Goal: Task Accomplishment & Management: Manage account settings

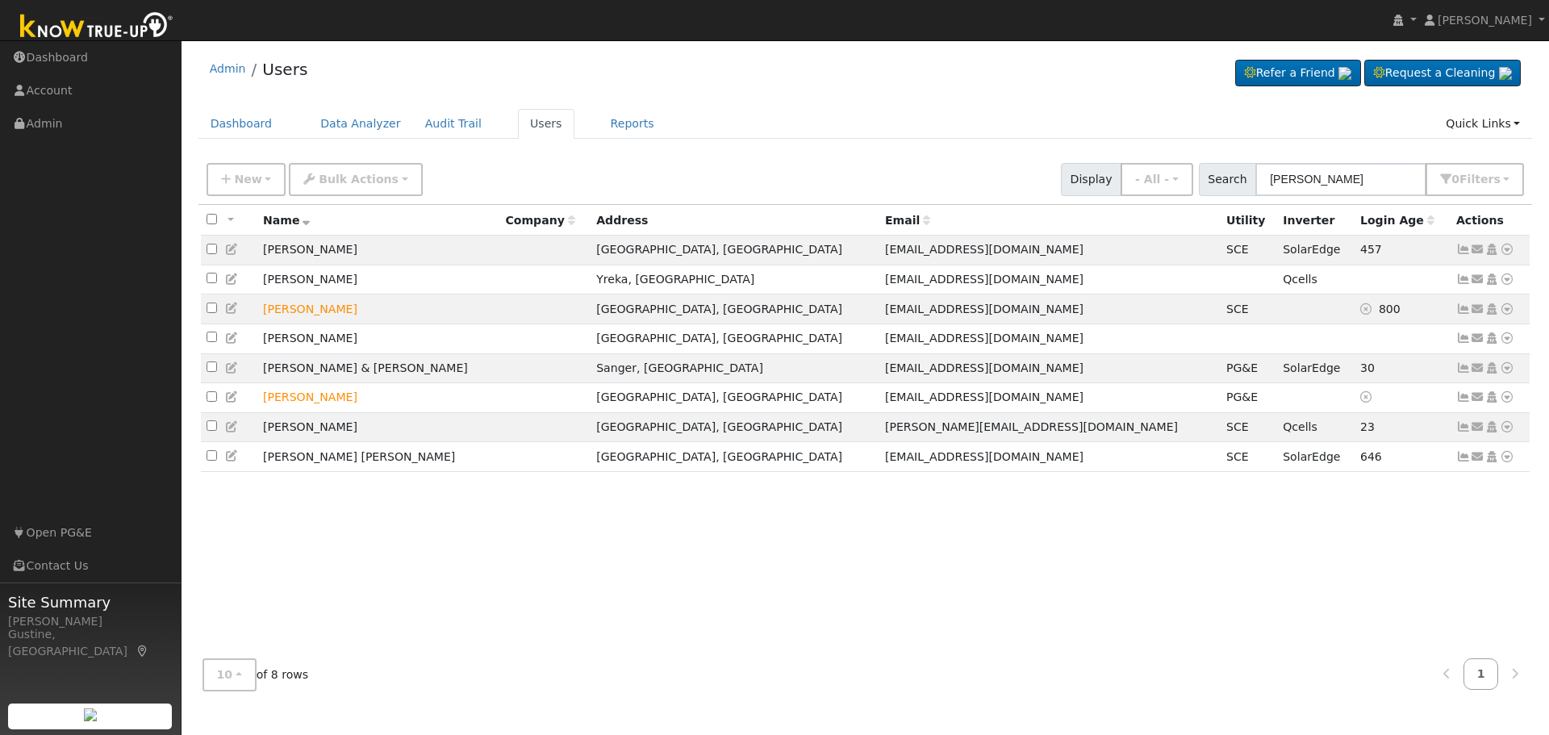
click at [1367, 175] on input "lemus" at bounding box center [1341, 179] width 171 height 33
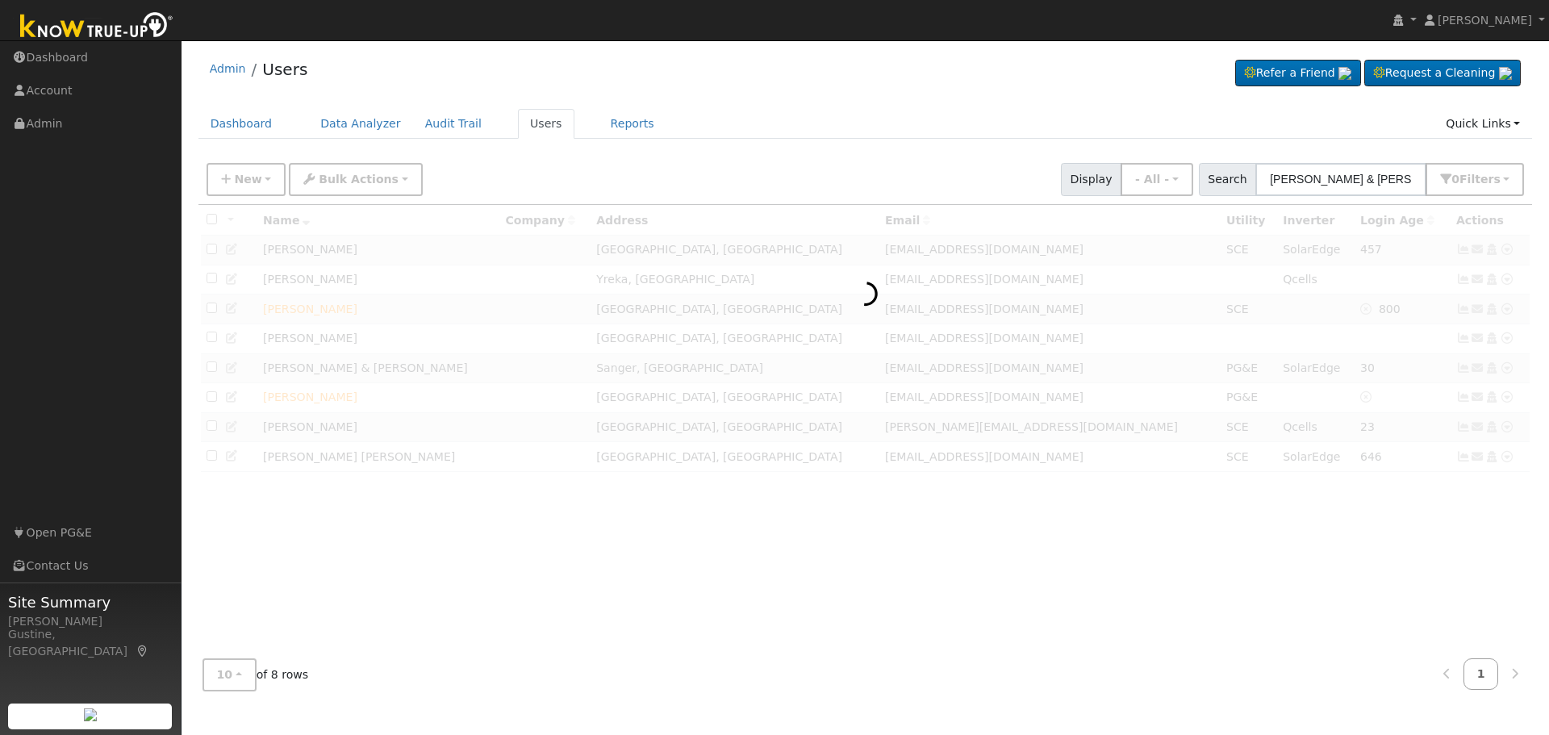
drag, startPoint x: 1309, startPoint y: 182, endPoint x: 1549, endPoint y: 176, distance: 239.7
click at [1549, 203] on div "User Profile First name Last name Email Email Notifications No Emails No Emails…" at bounding box center [866, 387] width 1368 height 695
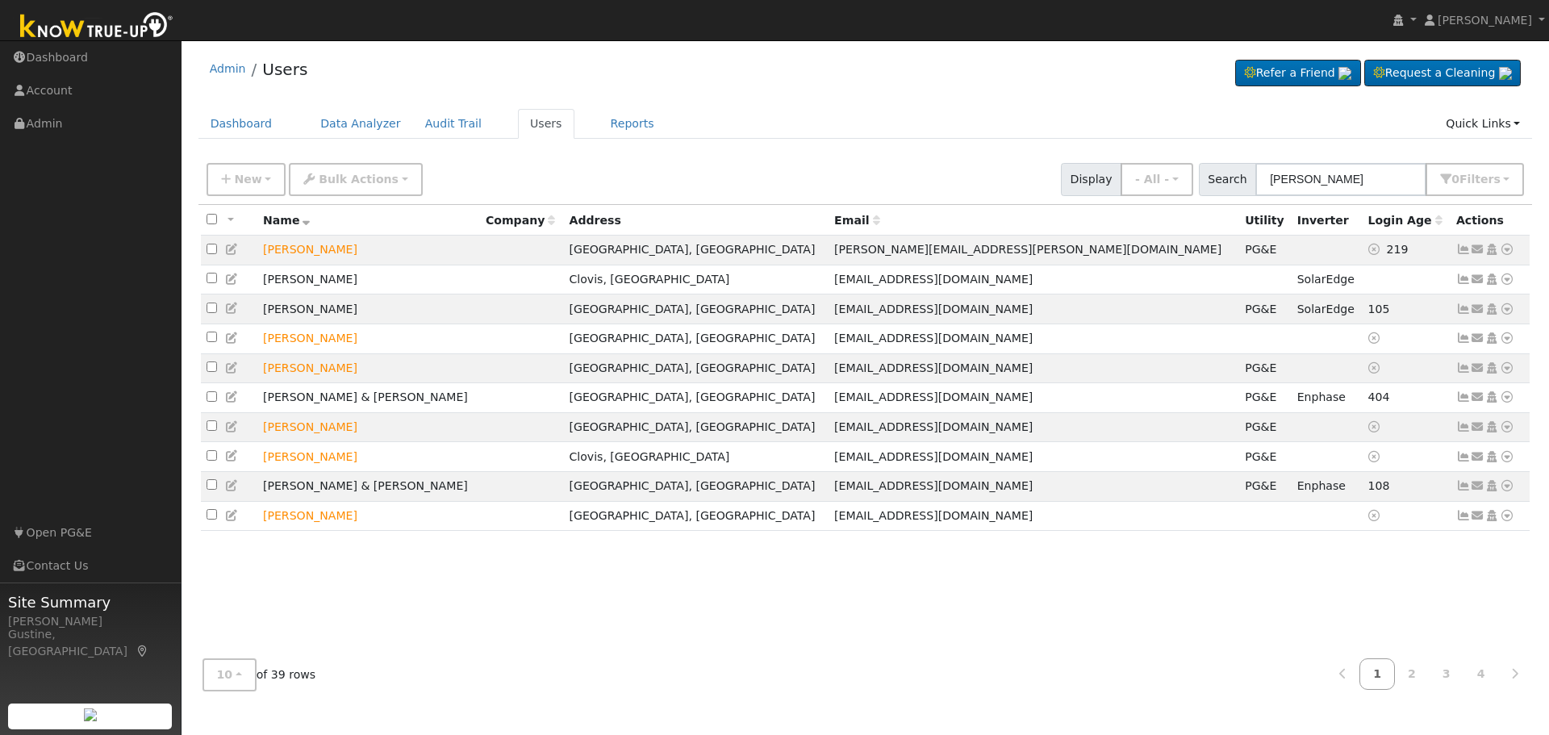
click at [1357, 162] on div "New Add User Quick Add Quick Connect Quick Convert Lead Bulk Actions Send Email…" at bounding box center [865, 176] width 1324 height 39
click at [1315, 174] on input "Shaw" at bounding box center [1341, 179] width 171 height 33
click at [1315, 182] on input "Shaw" at bounding box center [1341, 179] width 171 height 33
click at [1269, 178] on input "Shaw" at bounding box center [1341, 179] width 171 height 33
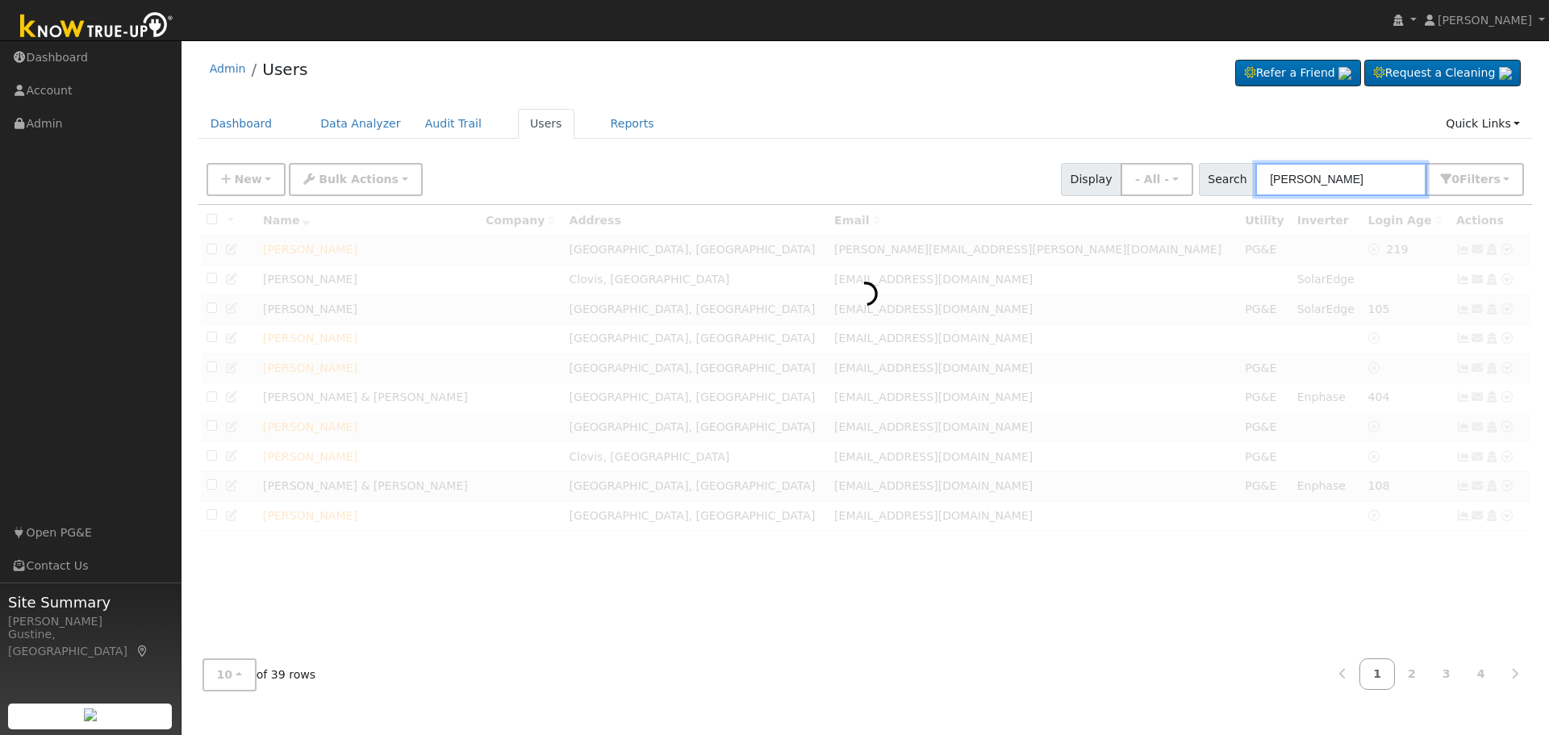
type input "renee Shaw"
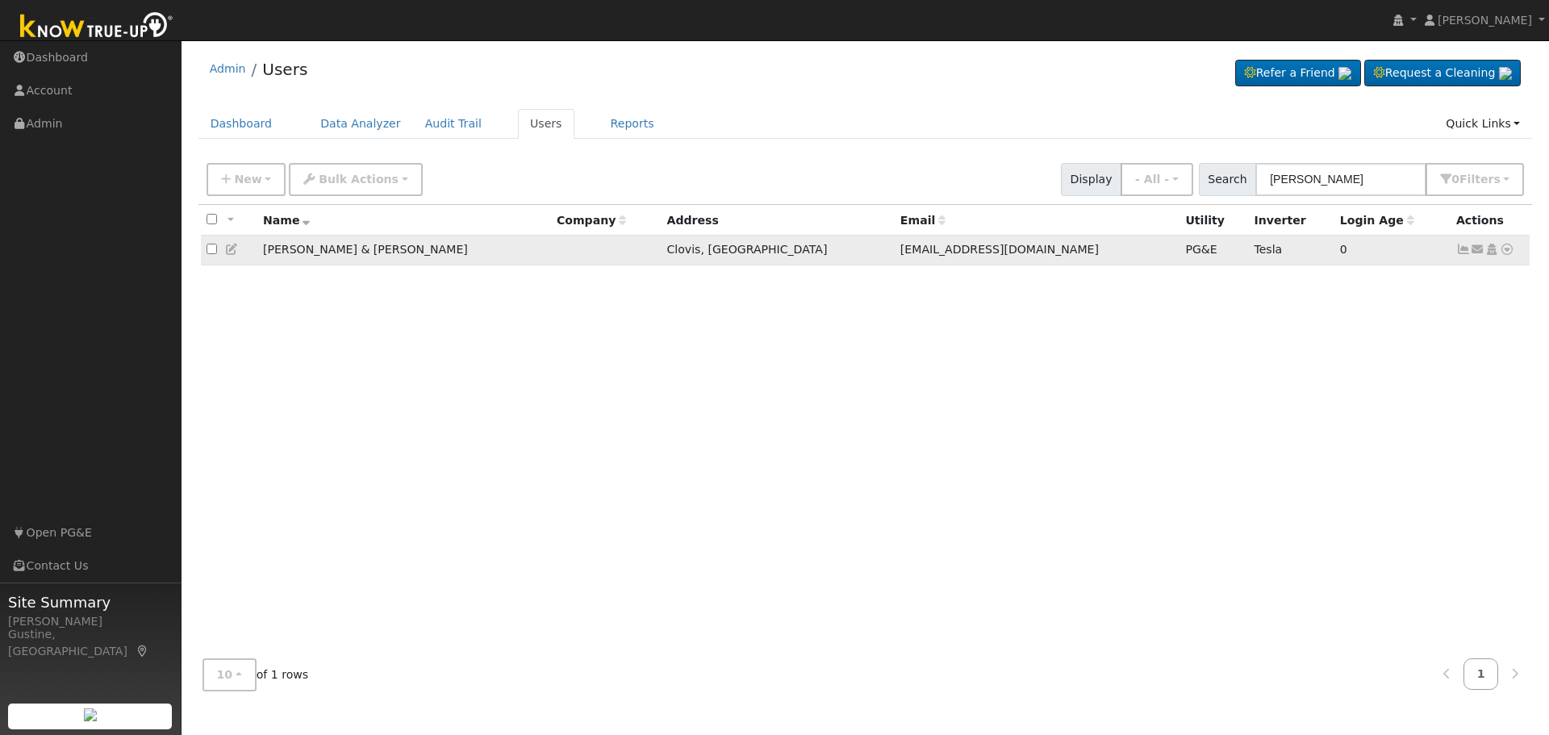
click at [1462, 254] on icon at bounding box center [1464, 249] width 15 height 11
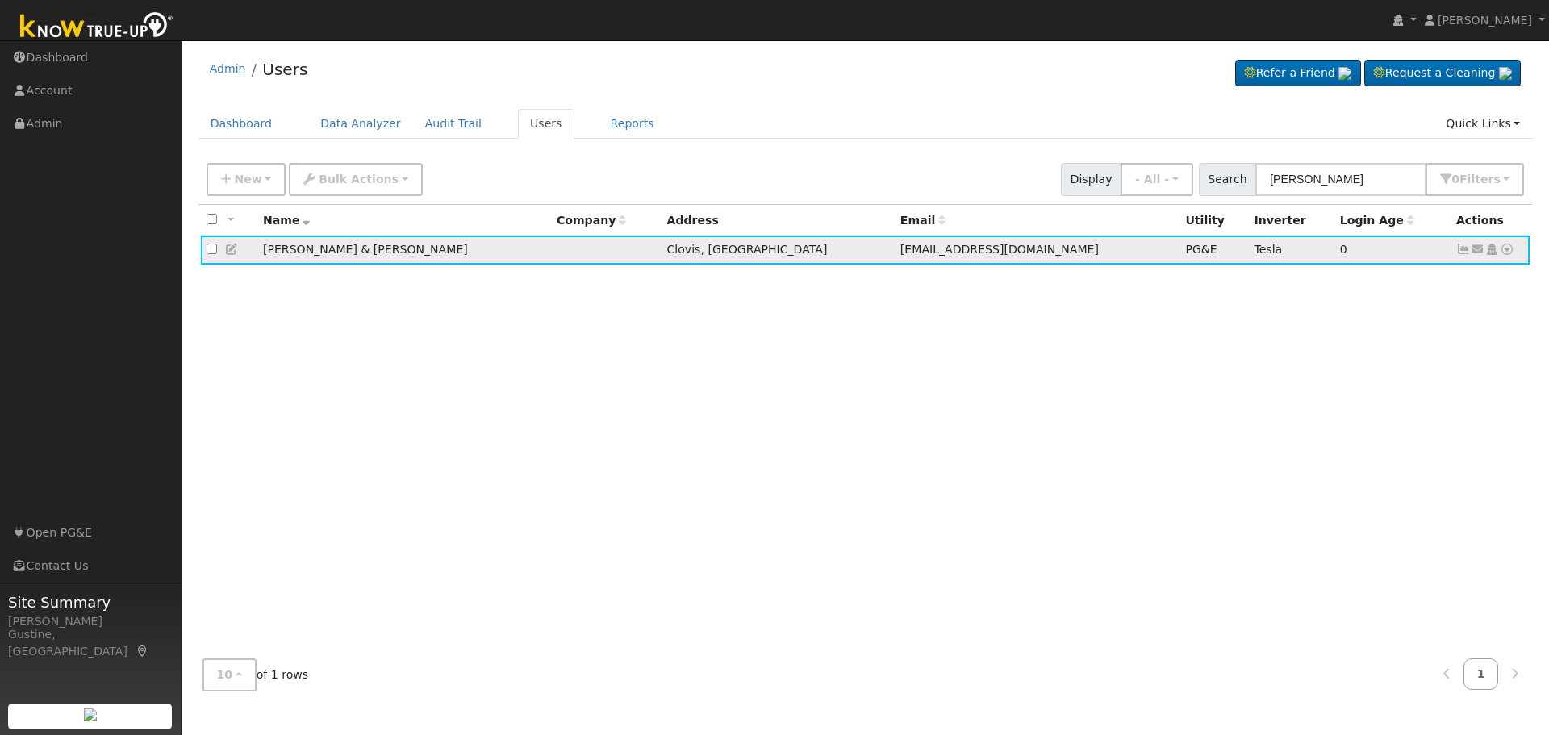
click at [1463, 250] on icon at bounding box center [1464, 249] width 15 height 11
click at [1461, 253] on icon at bounding box center [1464, 249] width 15 height 11
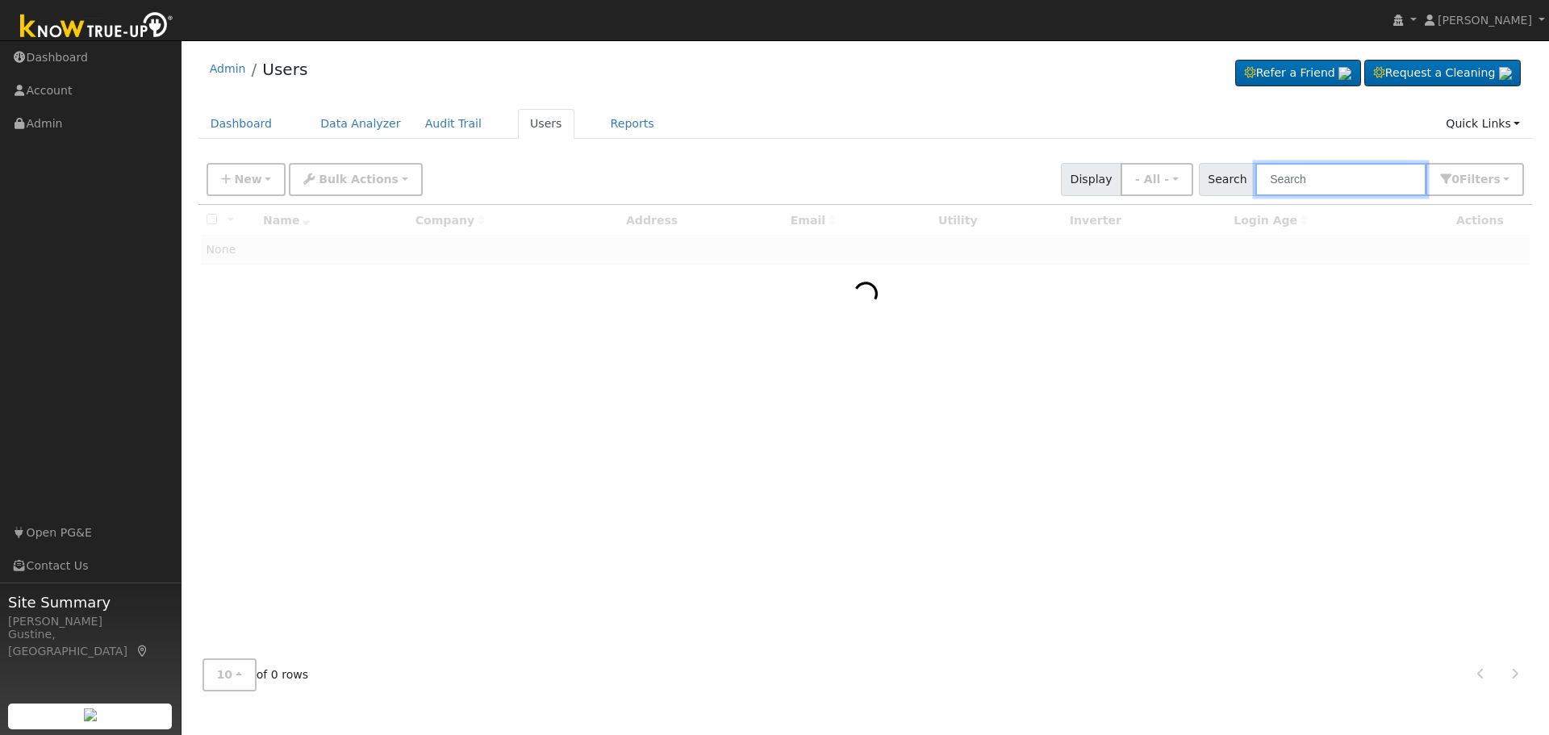
click at [1369, 172] on input "text" at bounding box center [1341, 179] width 171 height 33
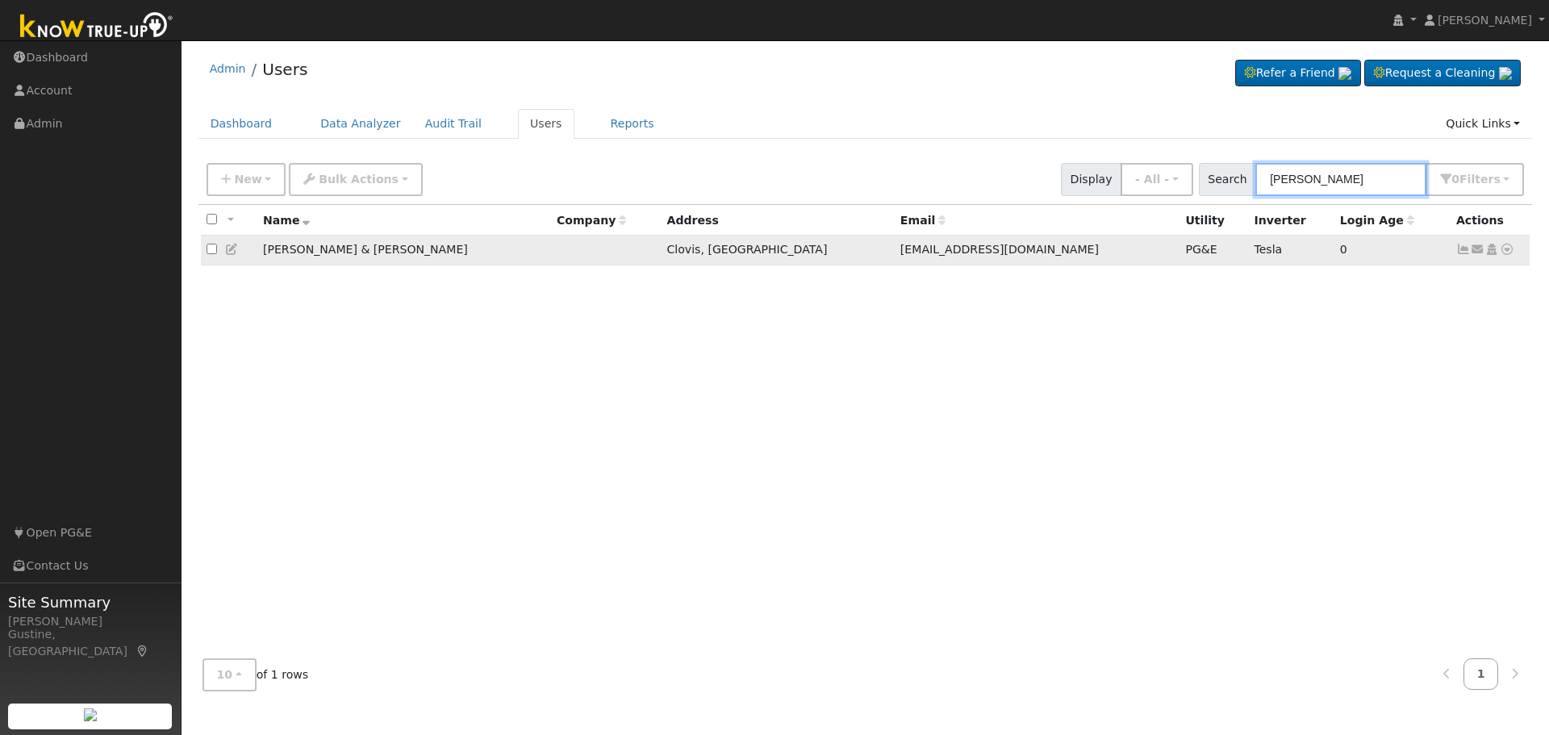
type input "[PERSON_NAME]"
click at [1469, 253] on icon at bounding box center [1464, 249] width 15 height 11
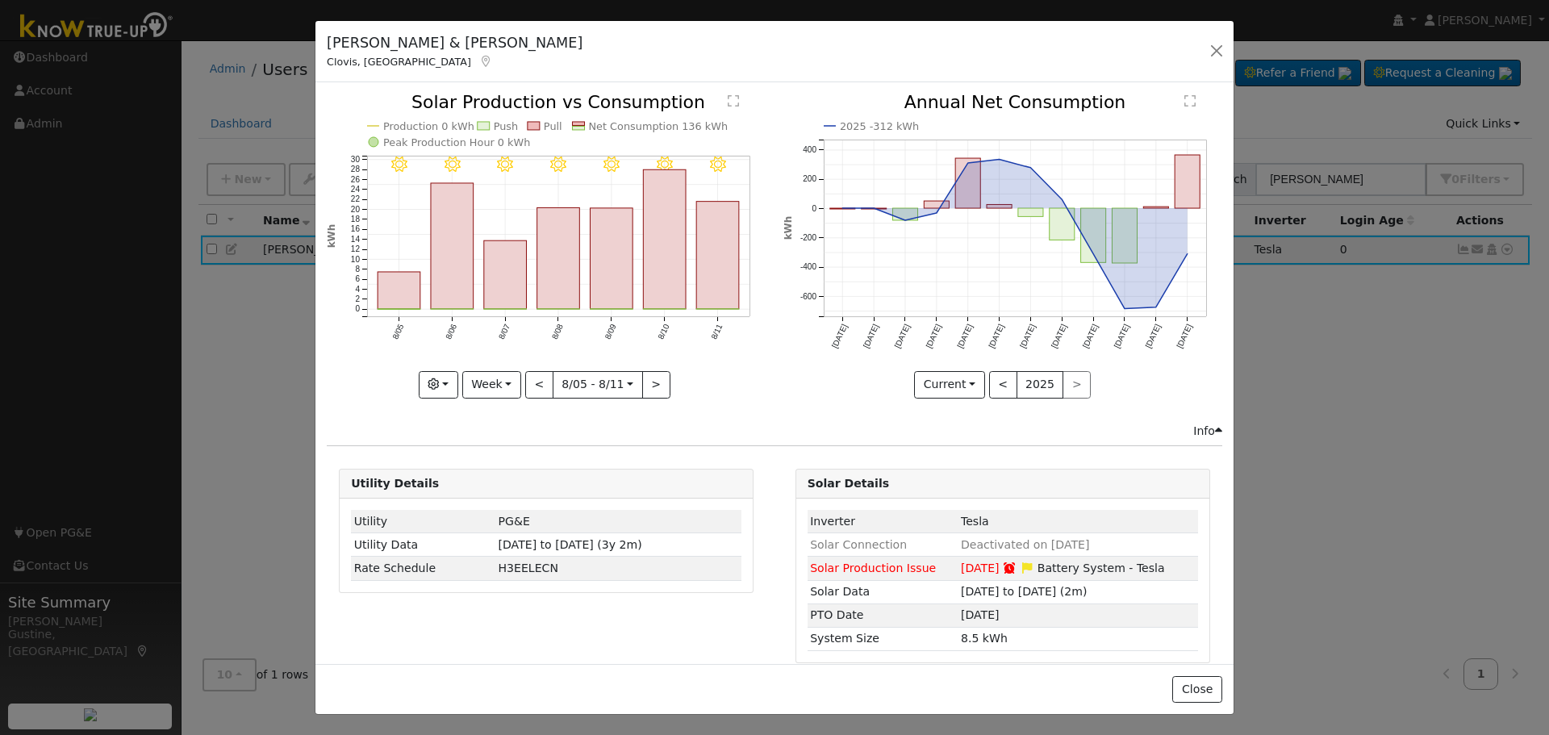
click at [697, 242] on rect "onclick=""" at bounding box center [718, 255] width 43 height 107
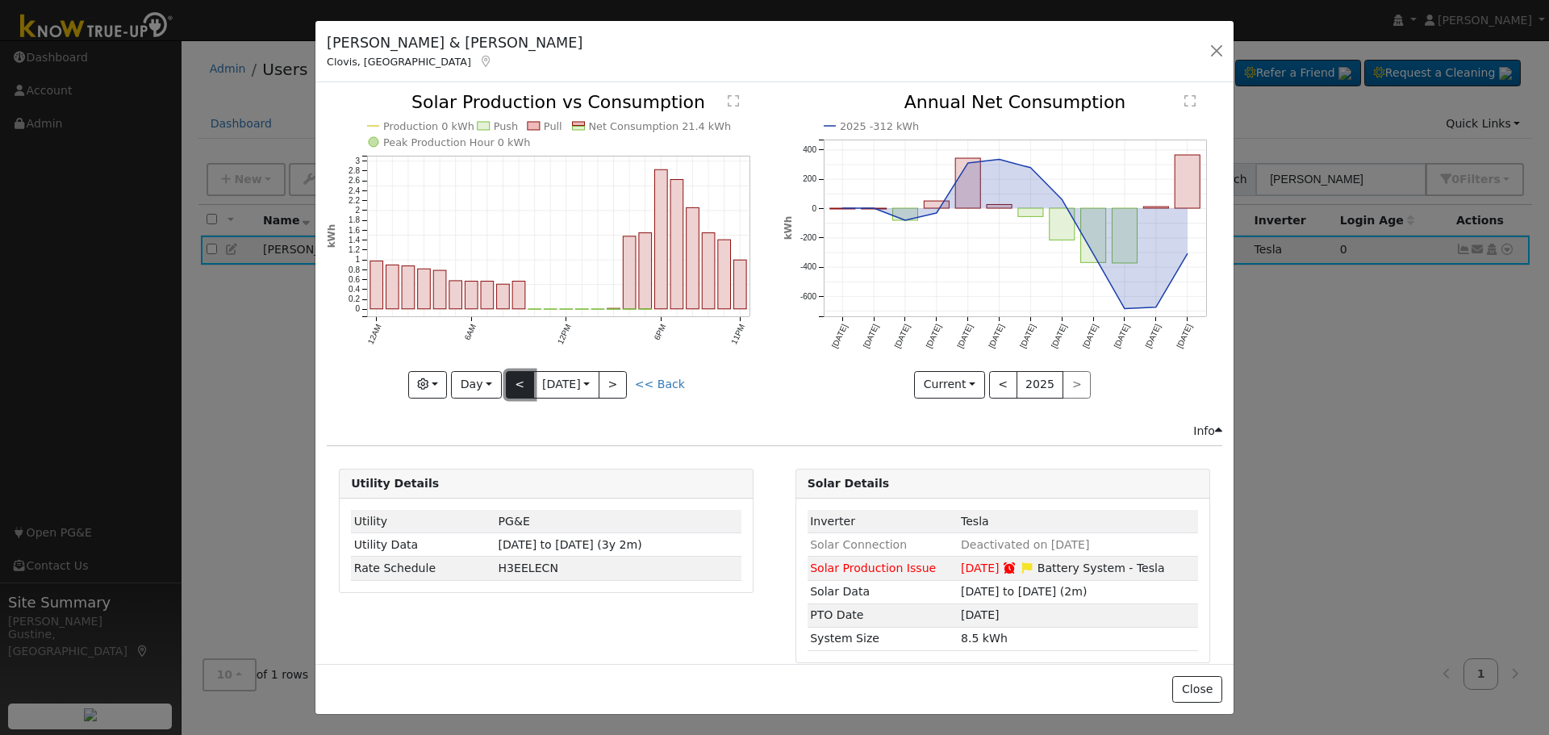
click at [506, 381] on button "<" at bounding box center [520, 384] width 28 height 27
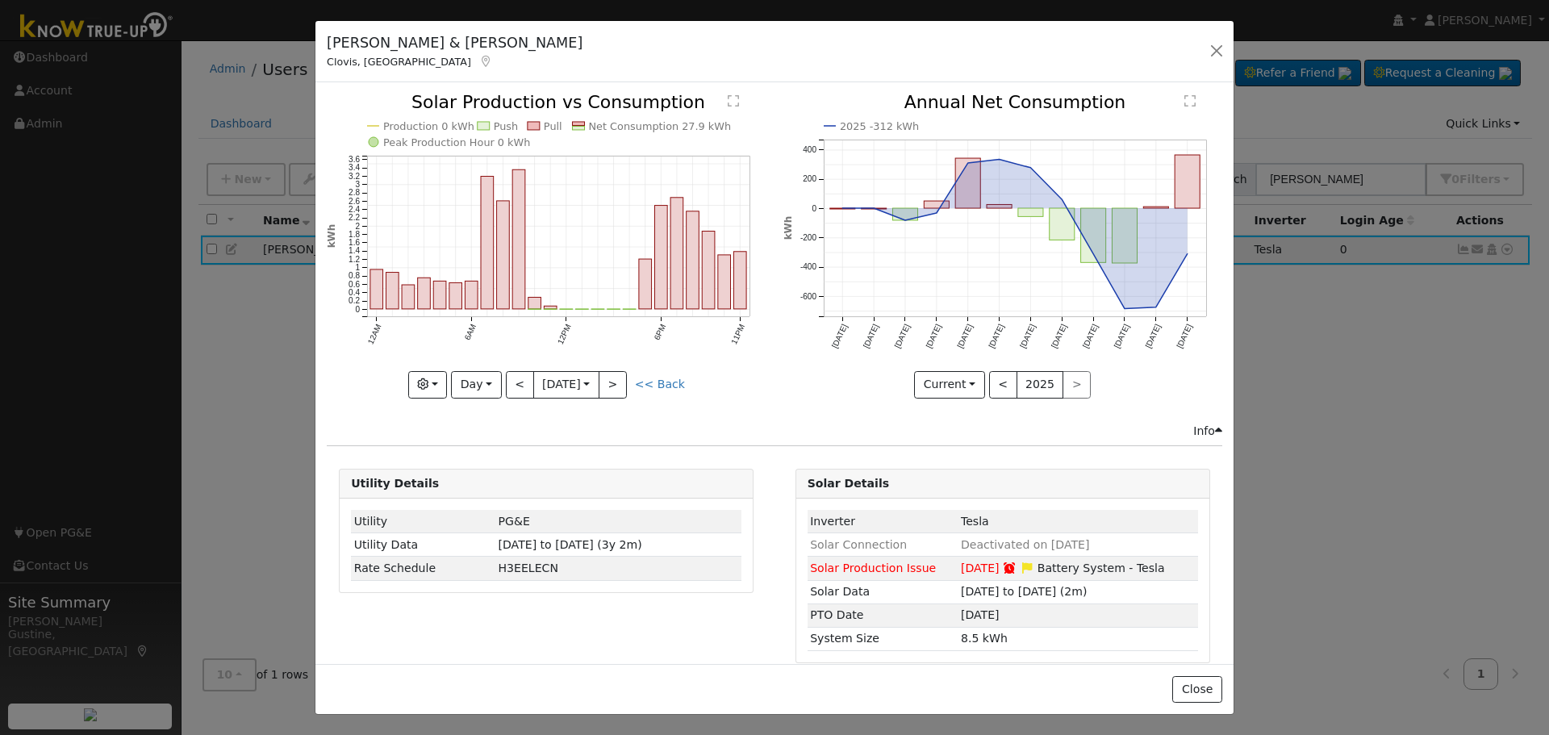
click at [507, 382] on div "Production 0 kWh Push Pull Net Consumption 27.9 kWh Peak Production Hour 0 kWh …" at bounding box center [546, 246] width 439 height 304
click at [507, 382] on button "<" at bounding box center [520, 384] width 28 height 27
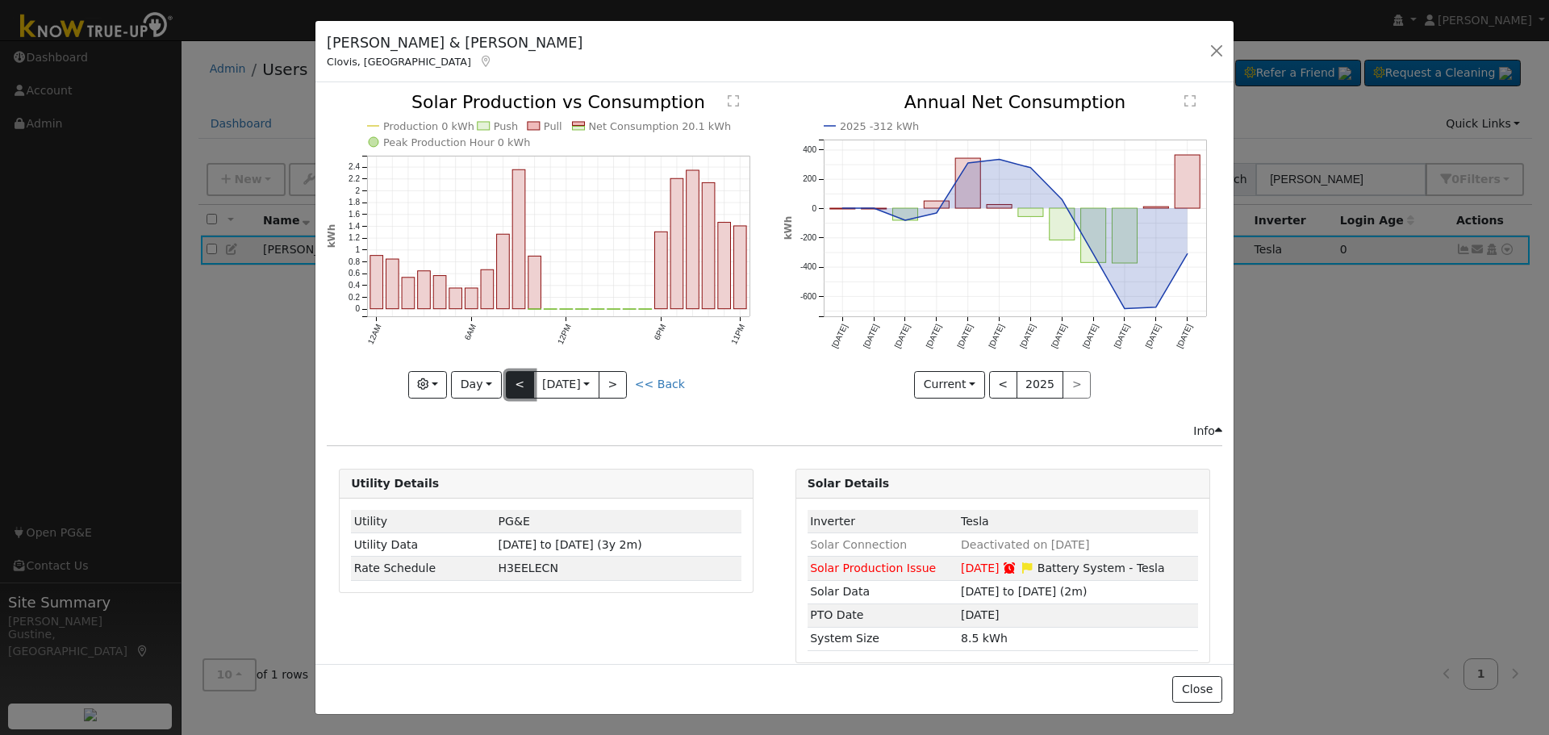
click at [508, 382] on button "<" at bounding box center [520, 384] width 28 height 27
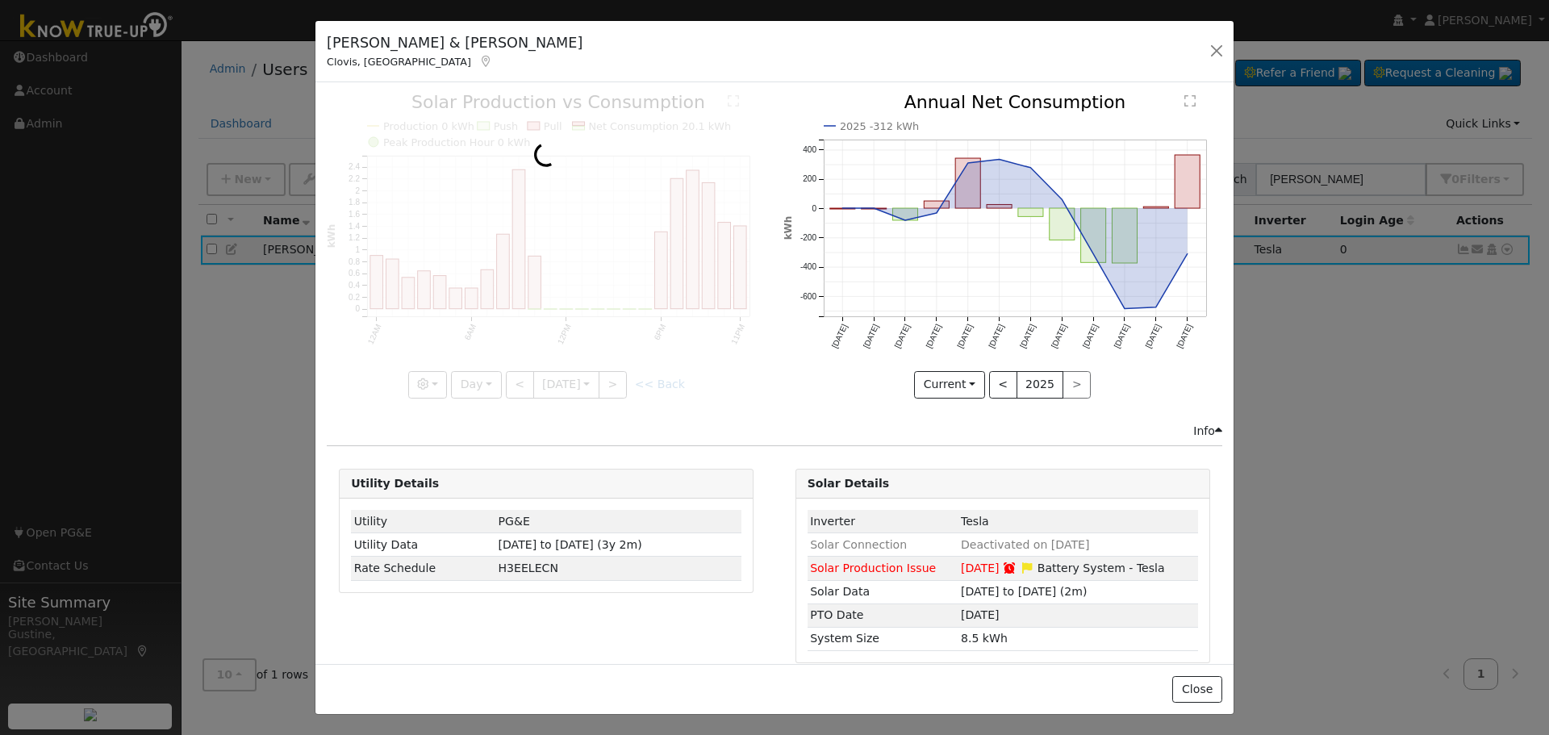
click at [508, 380] on div at bounding box center [546, 246] width 439 height 304
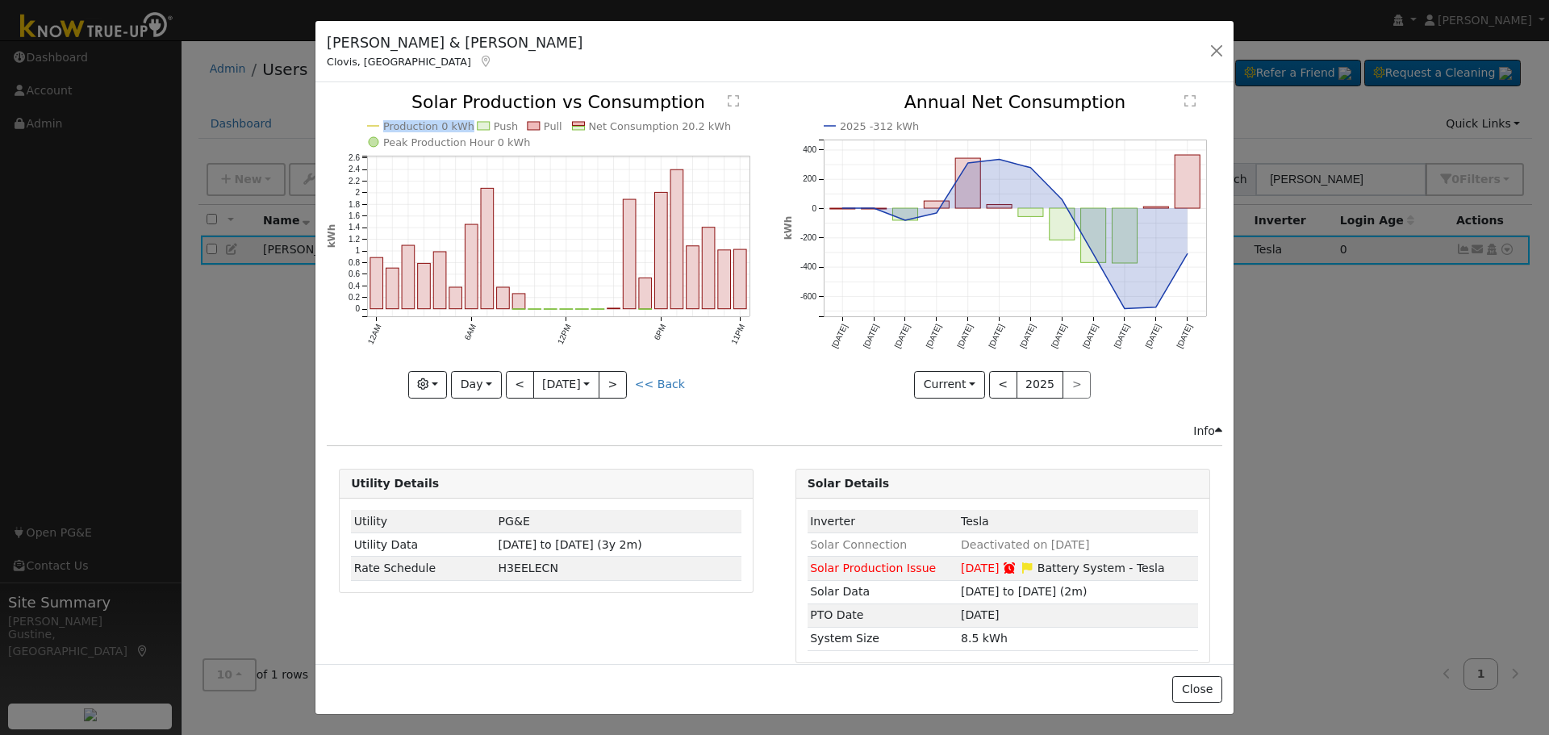
click at [508, 380] on div "Production 0 kWh Push Pull Net Consumption 20.2 kWh Peak Production Hour 0 kWh …" at bounding box center [546, 246] width 439 height 304
click at [508, 380] on button "<" at bounding box center [520, 384] width 28 height 27
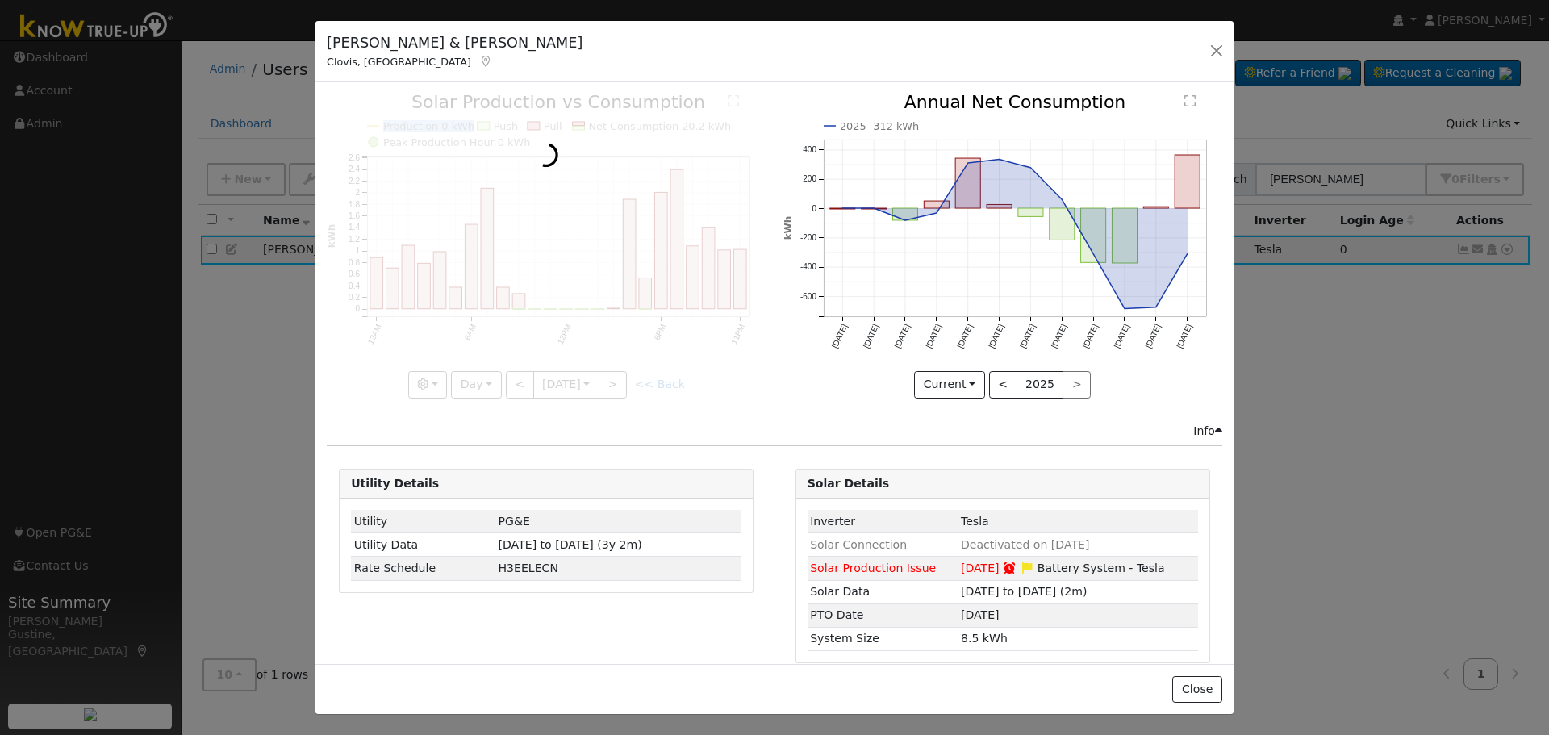
click at [508, 380] on div at bounding box center [546, 246] width 439 height 304
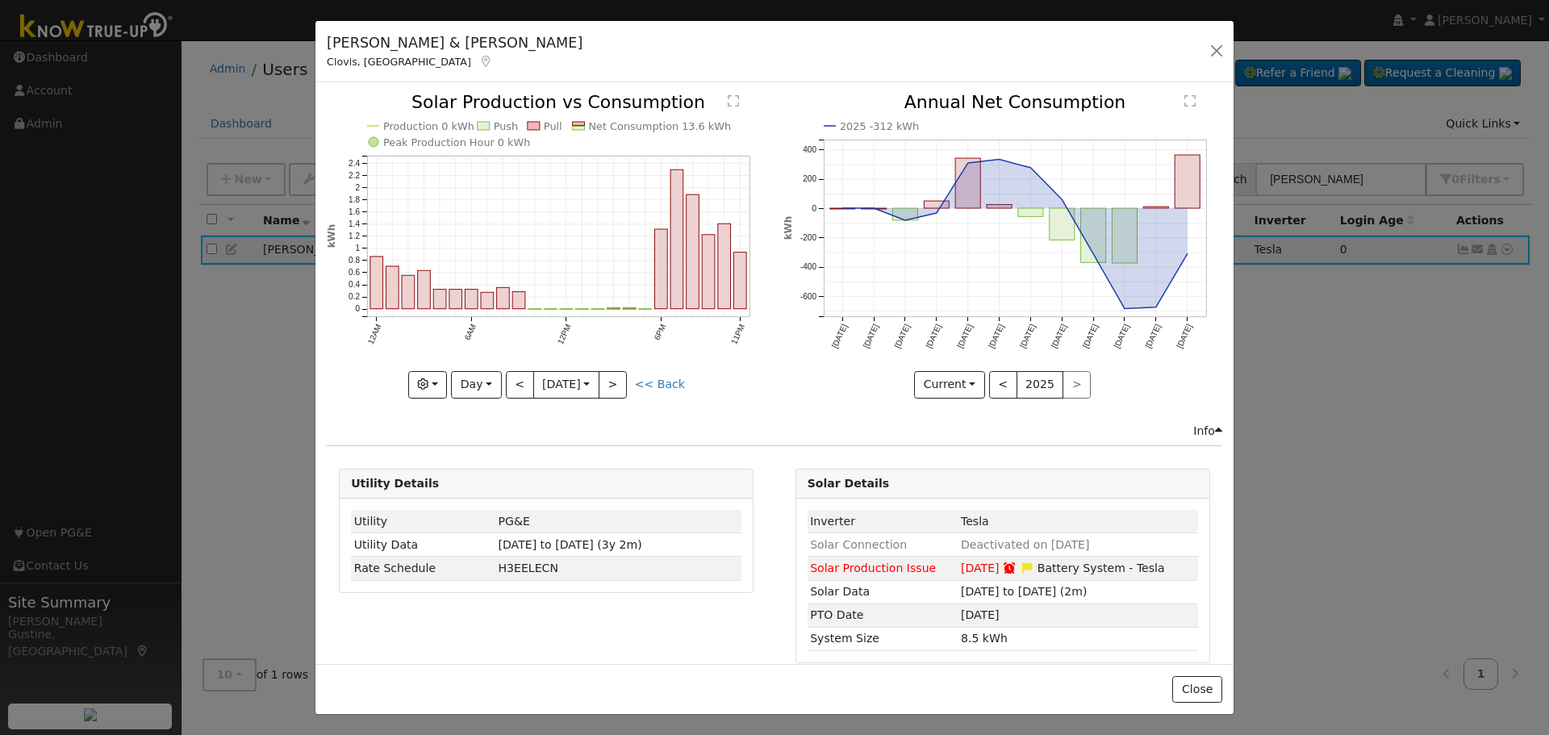
click at [508, 380] on div at bounding box center [546, 246] width 439 height 304
click at [508, 380] on button "<" at bounding box center [520, 384] width 28 height 27
click at [0, 0] on div at bounding box center [0, 0] width 0 height 0
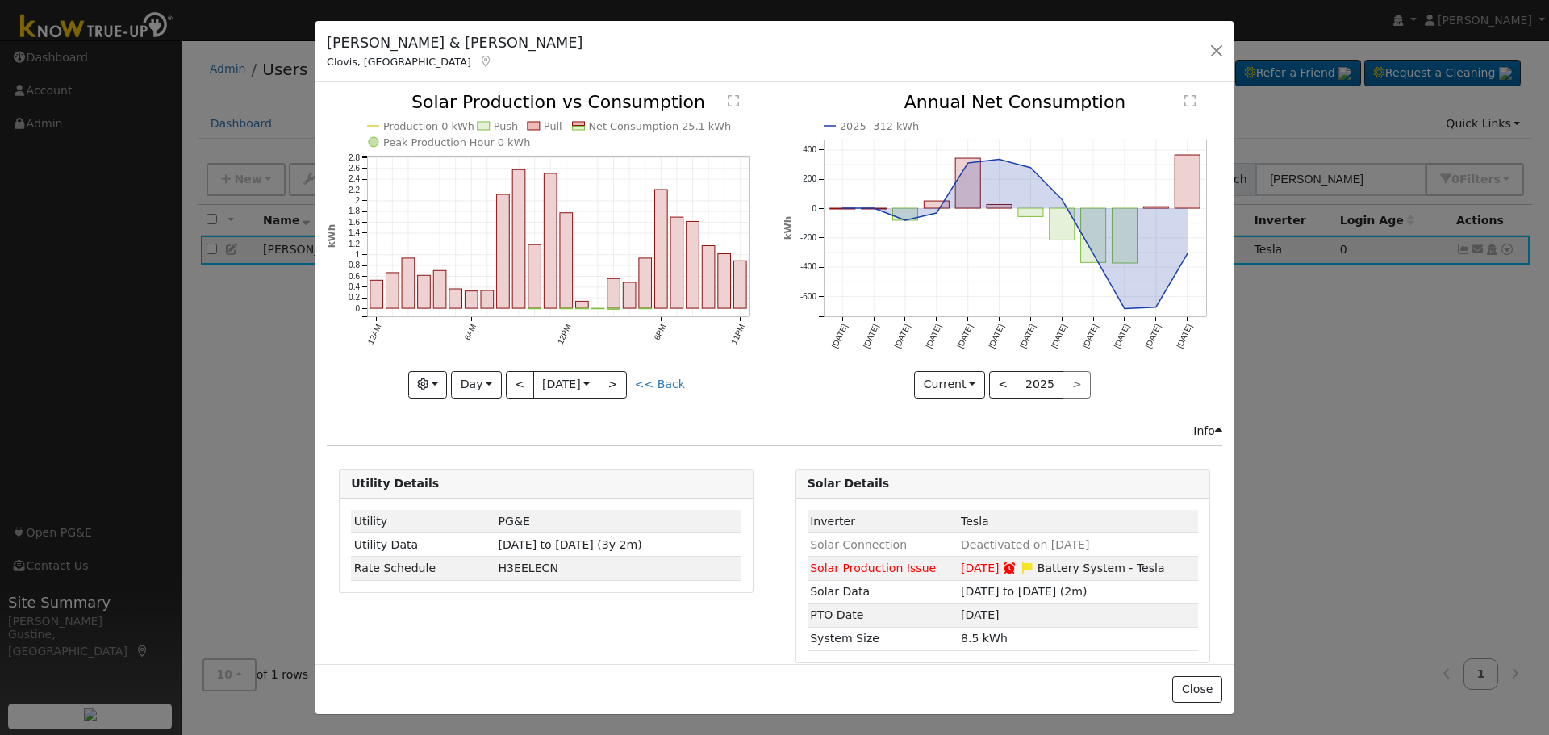
click at [508, 380] on div at bounding box center [546, 246] width 439 height 304
click at [508, 380] on div "Production 0 kWh Push Pull Net Consumption 25.1 kWh Peak Production Hour 0 kWh …" at bounding box center [546, 246] width 439 height 304
click at [508, 380] on button "<" at bounding box center [520, 384] width 28 height 27
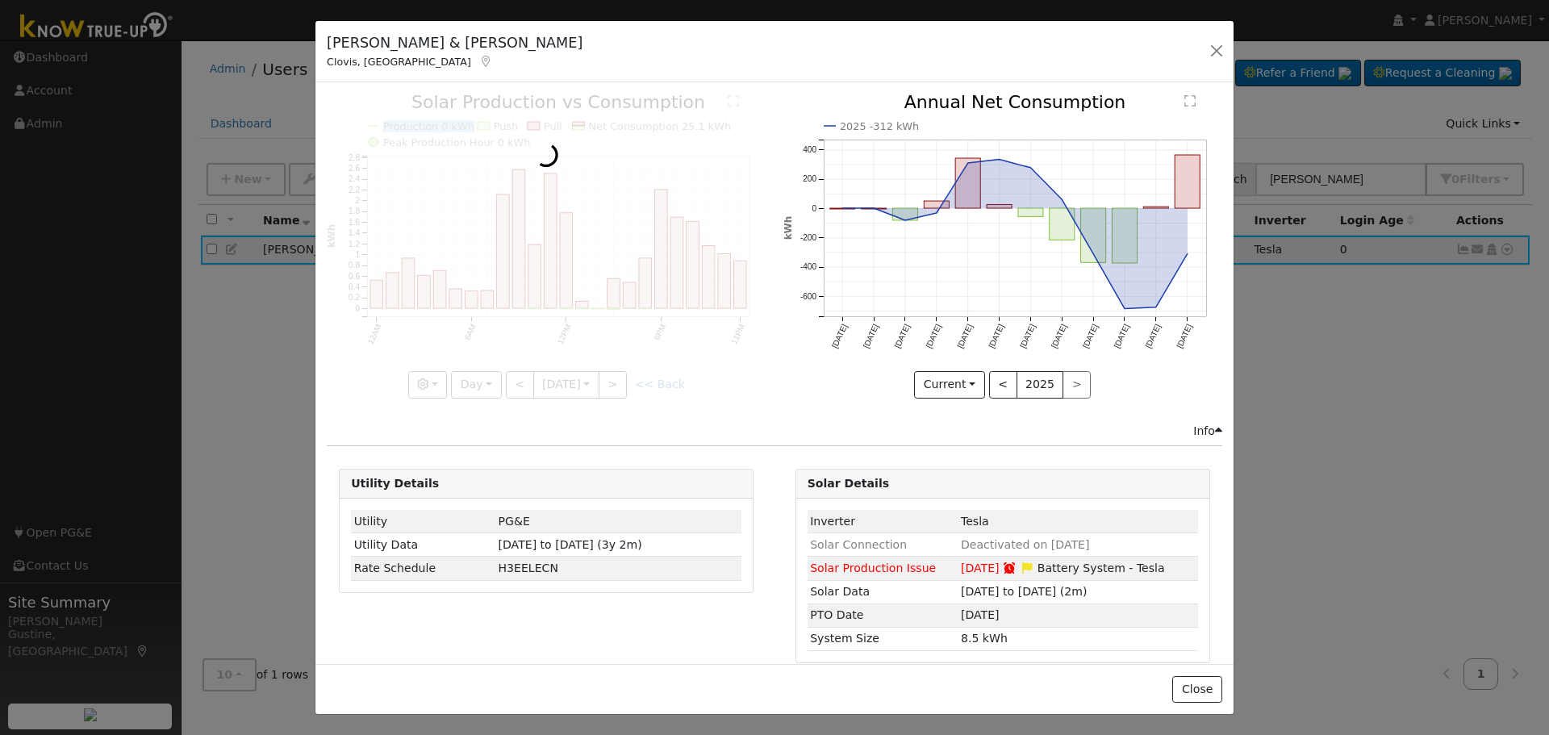
click at [508, 380] on div at bounding box center [546, 246] width 439 height 304
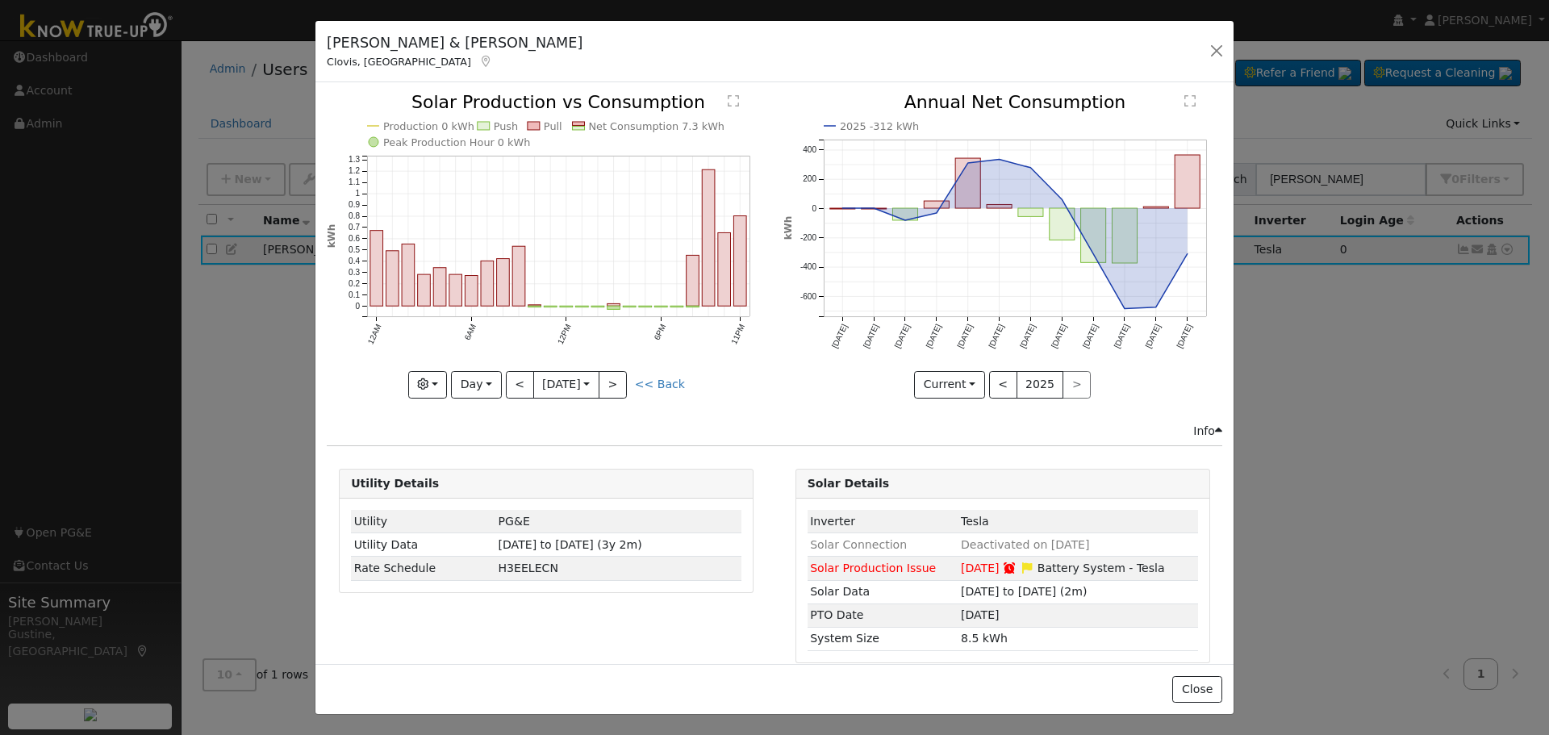
click at [508, 380] on div "Production 0 kWh Push Pull Net Consumption 7.3 kWh Peak Production Hour 0 kWh 1…" at bounding box center [546, 246] width 439 height 304
click at [508, 380] on button "<" at bounding box center [520, 384] width 28 height 27
click at [0, 0] on div at bounding box center [0, 0] width 0 height 0
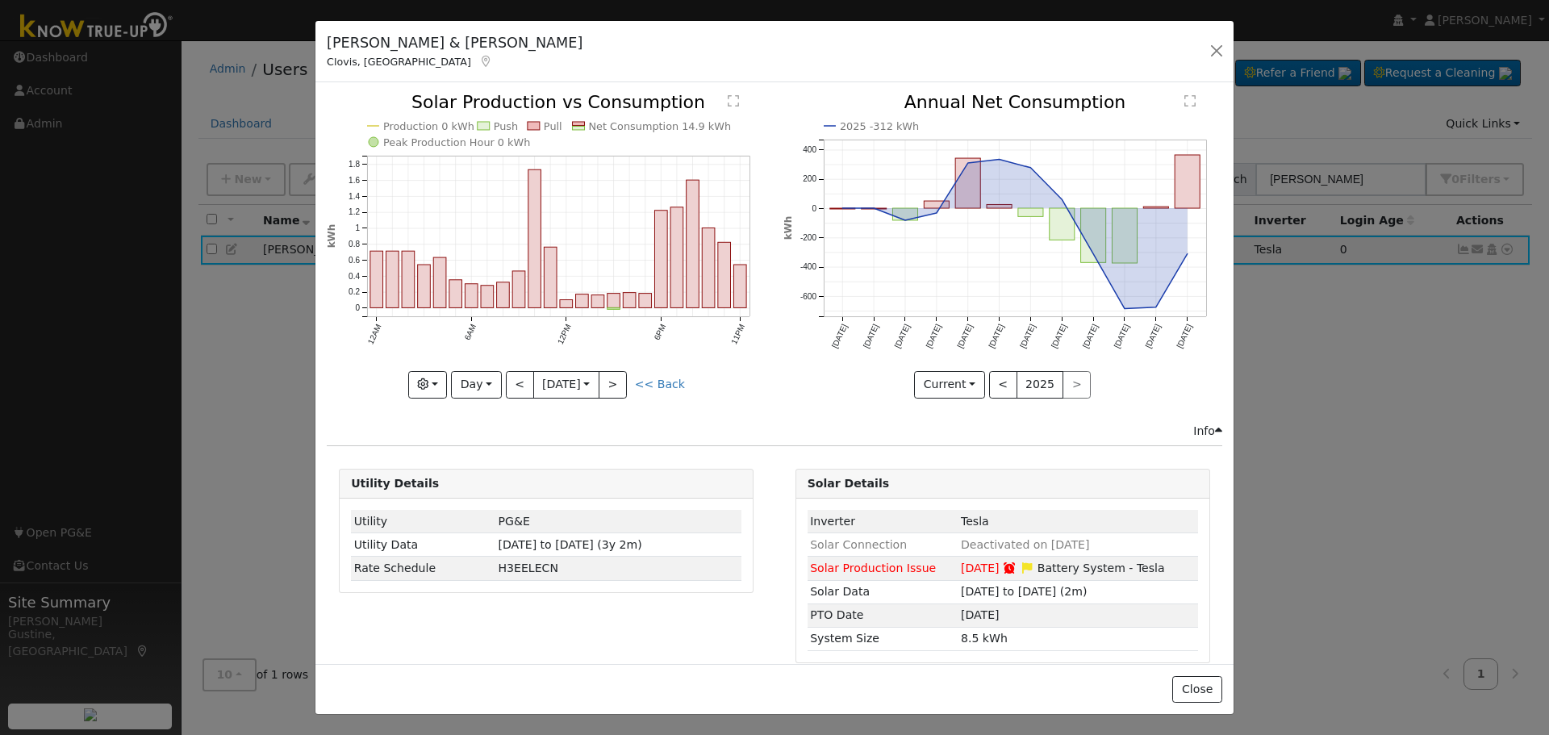
click at [508, 380] on div at bounding box center [546, 246] width 439 height 304
click at [508, 380] on div "Production 0 kWh Push Pull Net Consumption 14.9 kWh Peak Production Hour 0 kWh …" at bounding box center [546, 246] width 439 height 304
click at [508, 380] on button "<" at bounding box center [520, 384] width 28 height 27
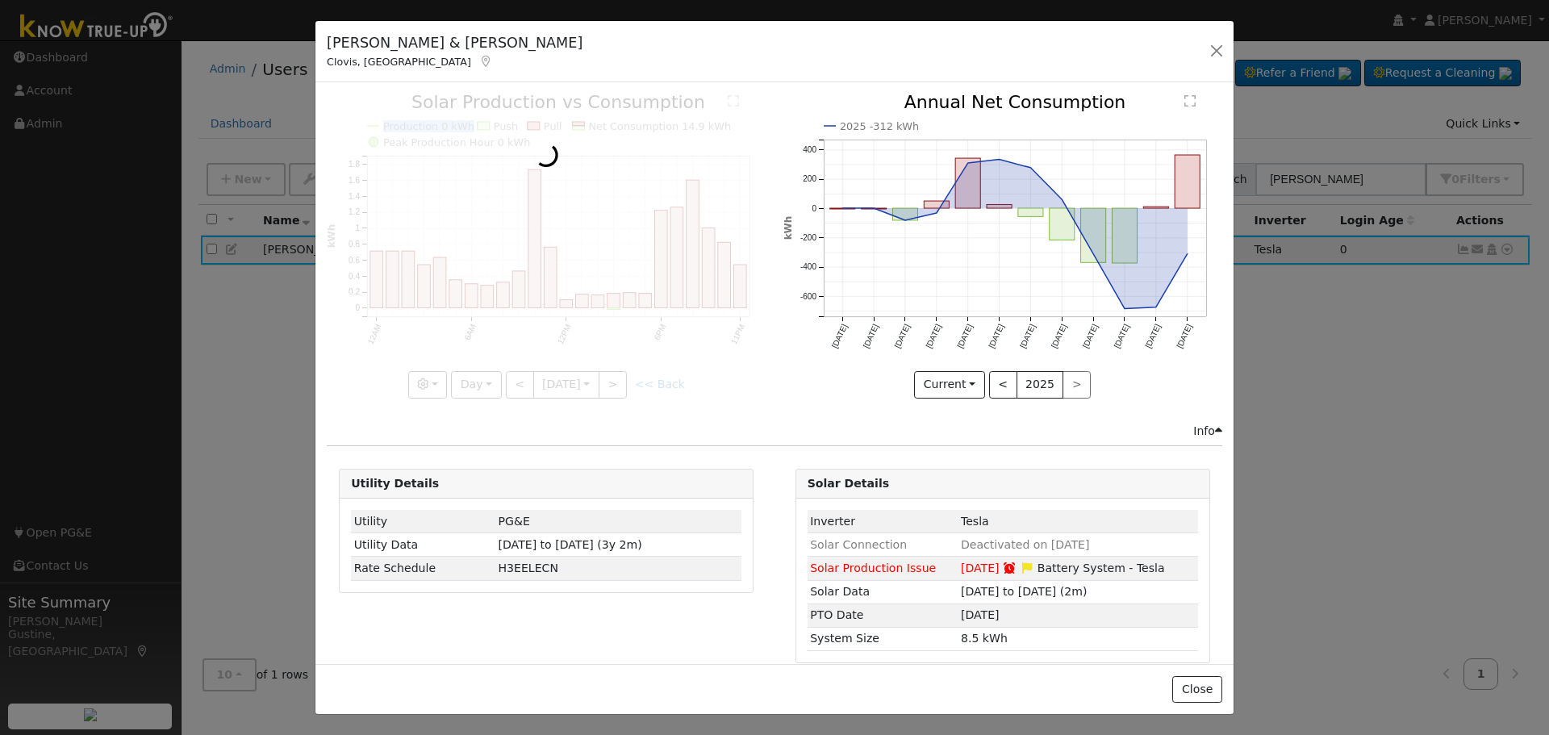
click at [508, 380] on div at bounding box center [546, 246] width 439 height 304
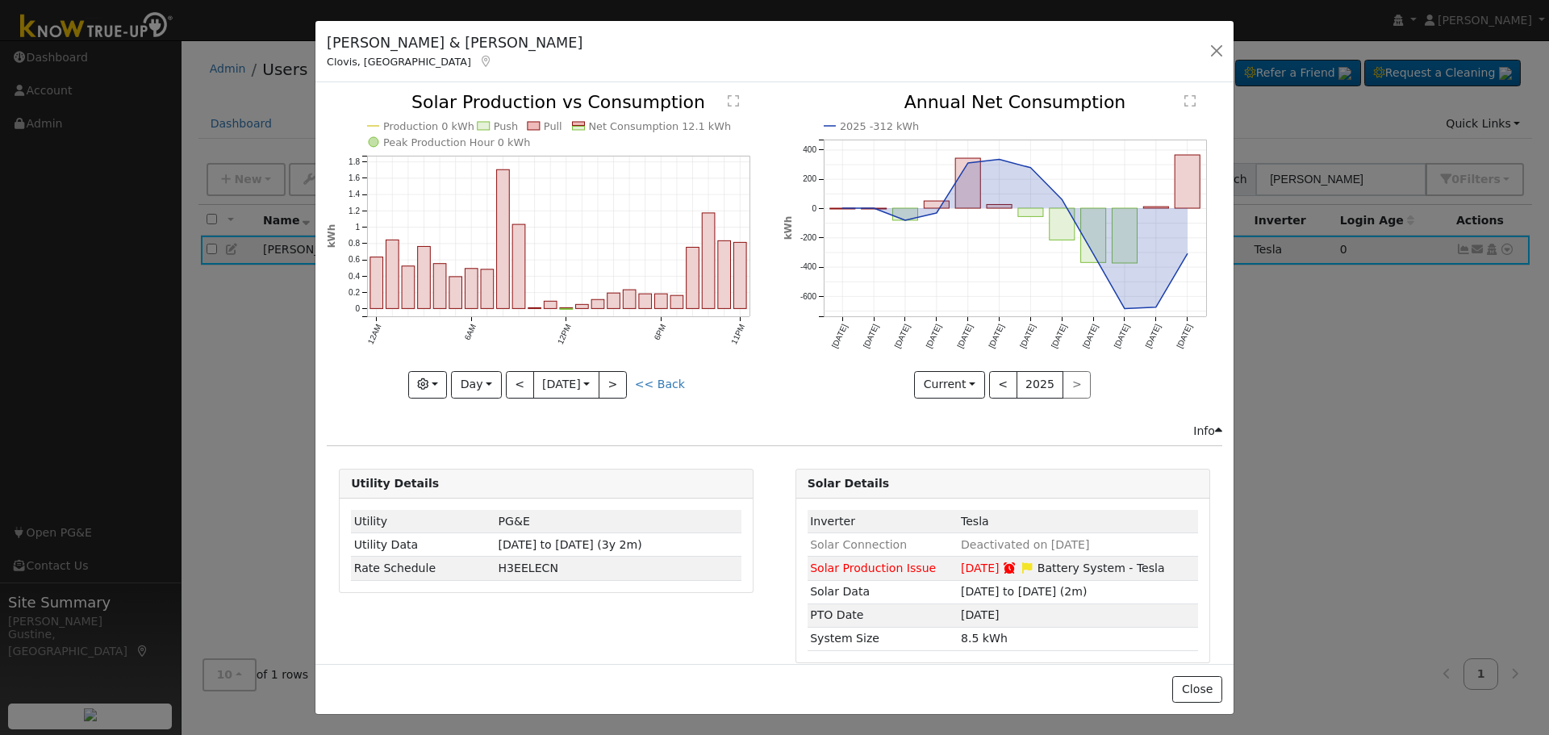
click at [508, 380] on div at bounding box center [546, 246] width 439 height 304
click at [508, 380] on button "<" at bounding box center [520, 384] width 28 height 27
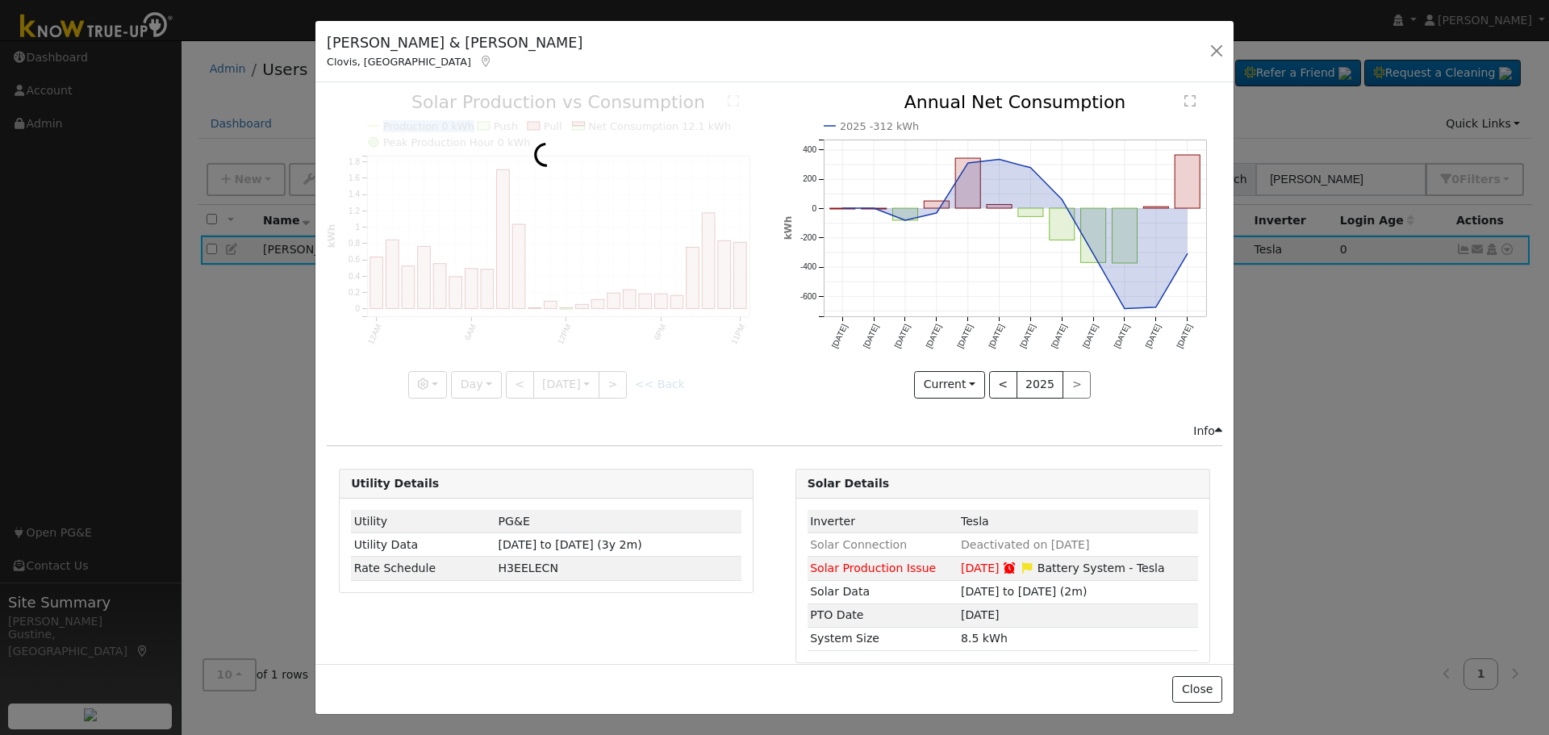
click at [508, 380] on div at bounding box center [546, 246] width 439 height 304
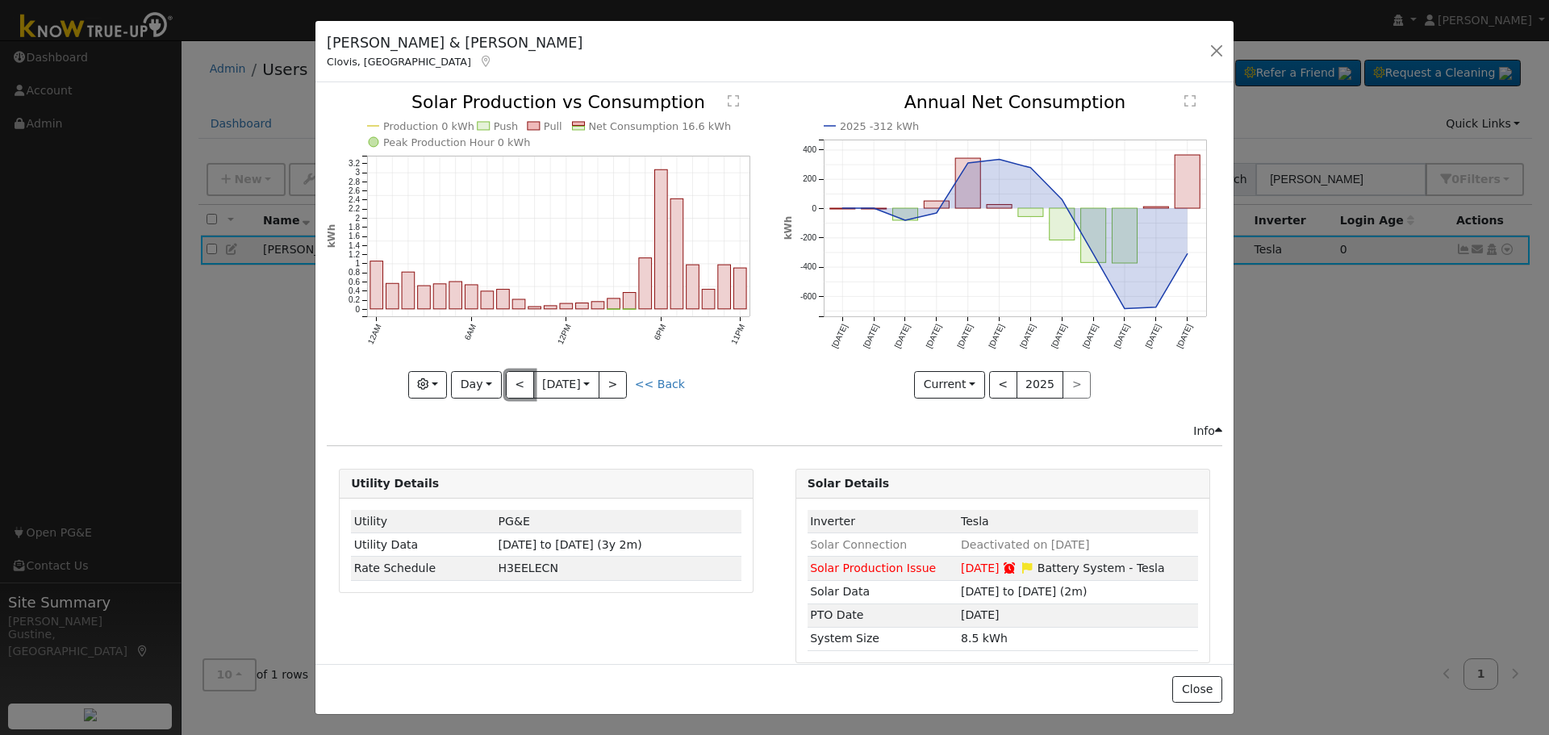
click at [508, 380] on button "<" at bounding box center [520, 384] width 28 height 27
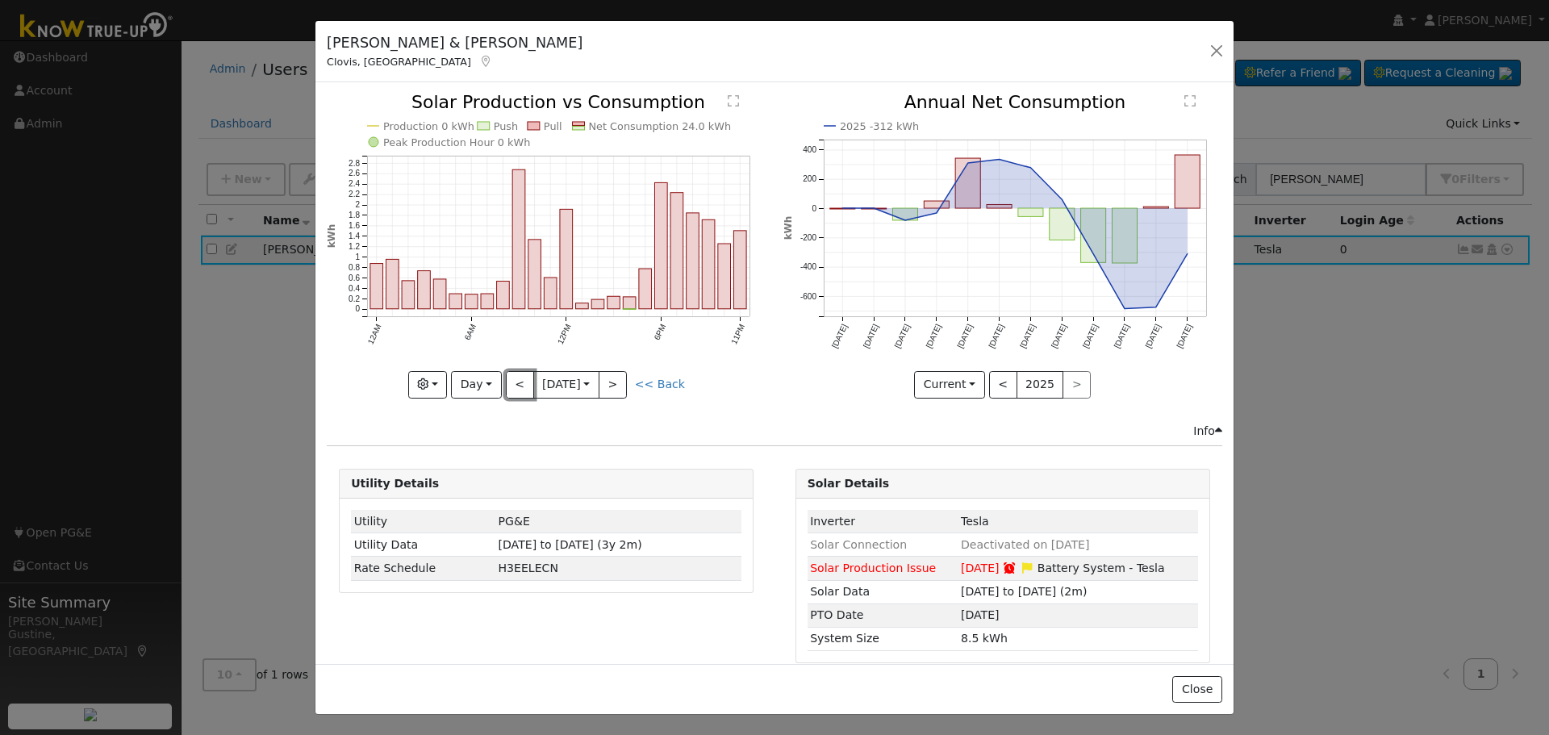
click at [508, 380] on button "<" at bounding box center [520, 384] width 28 height 27
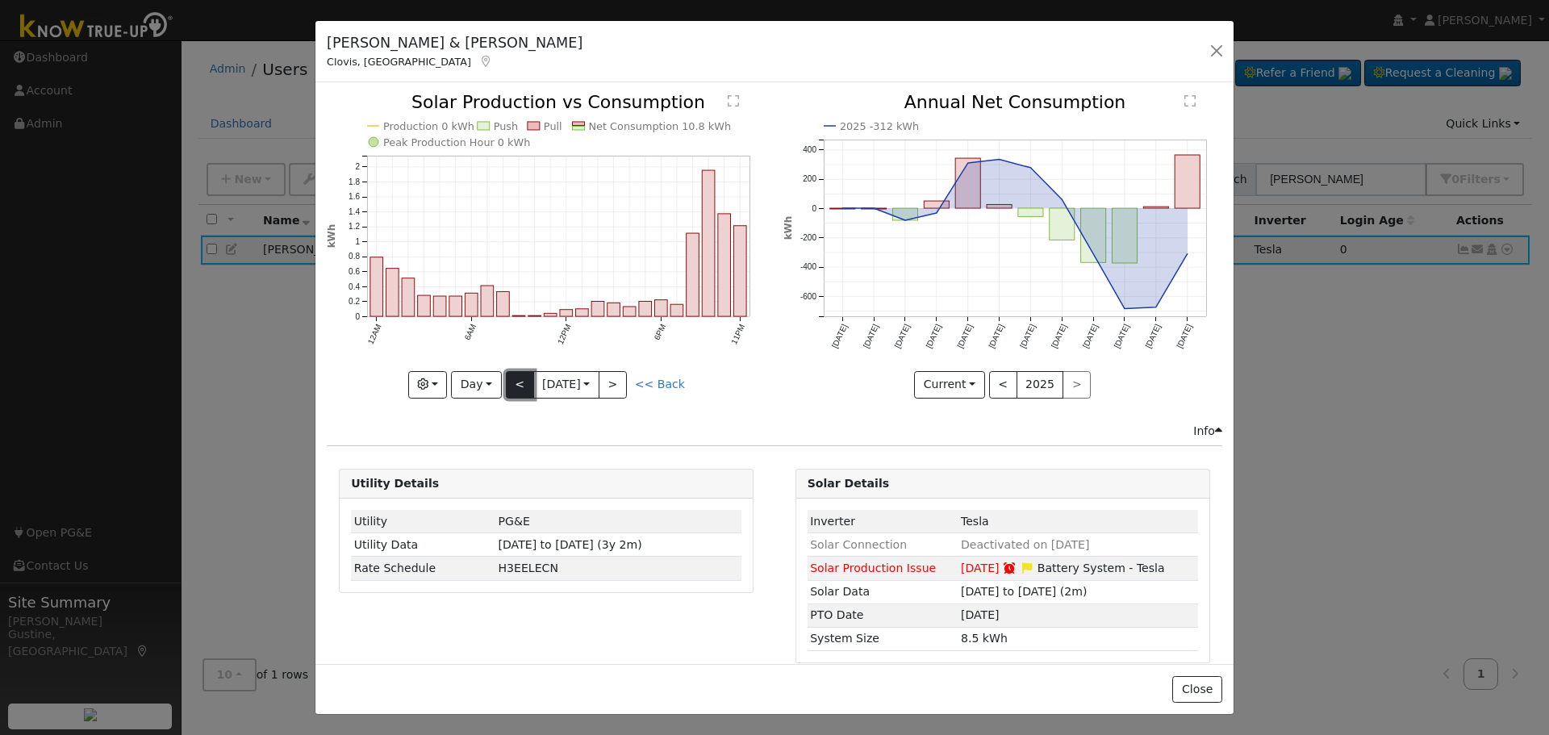
click at [511, 378] on button "<" at bounding box center [520, 384] width 28 height 27
click at [0, 0] on div at bounding box center [0, 0] width 0 height 0
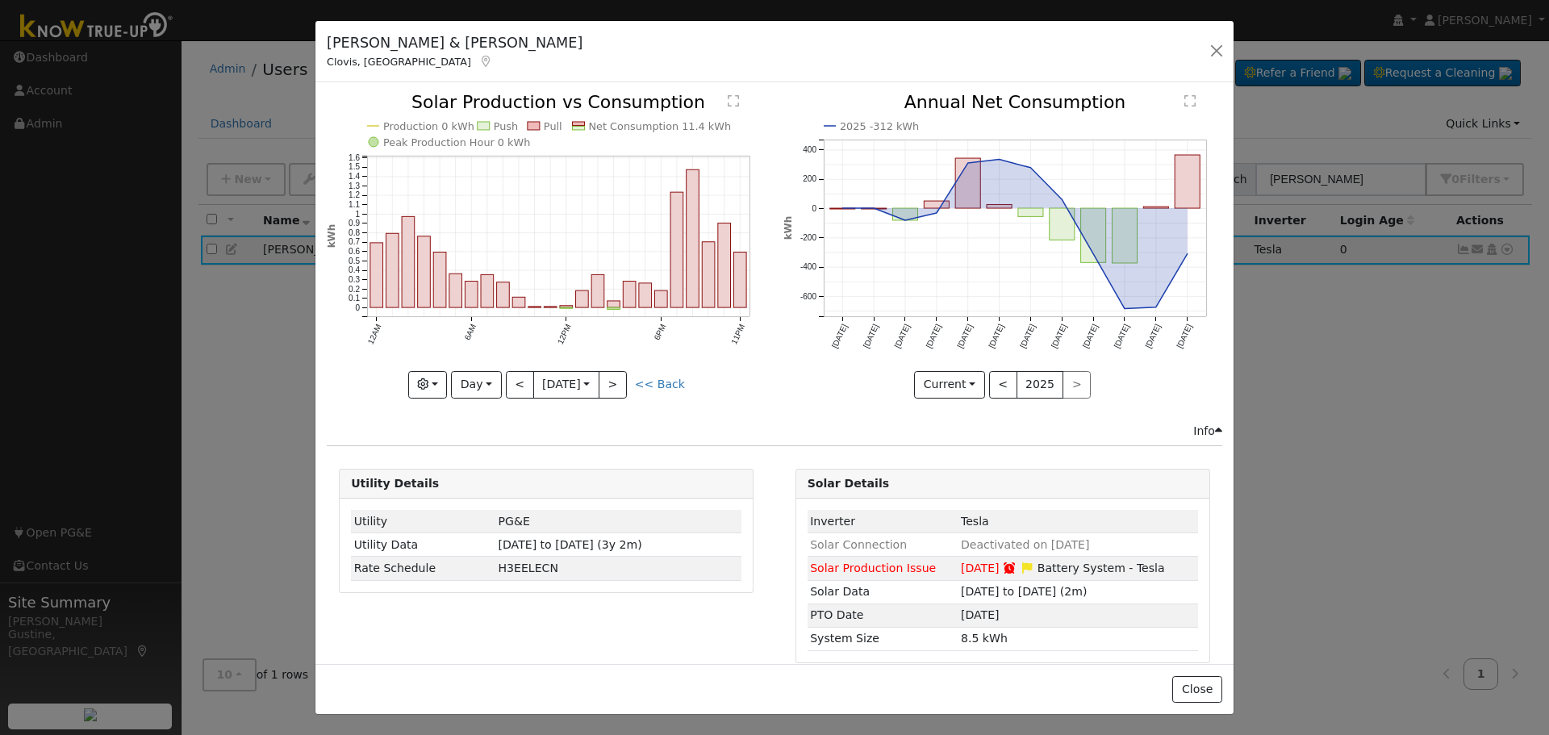
click at [512, 378] on div at bounding box center [546, 246] width 439 height 304
click at [512, 378] on button "<" at bounding box center [520, 384] width 28 height 27
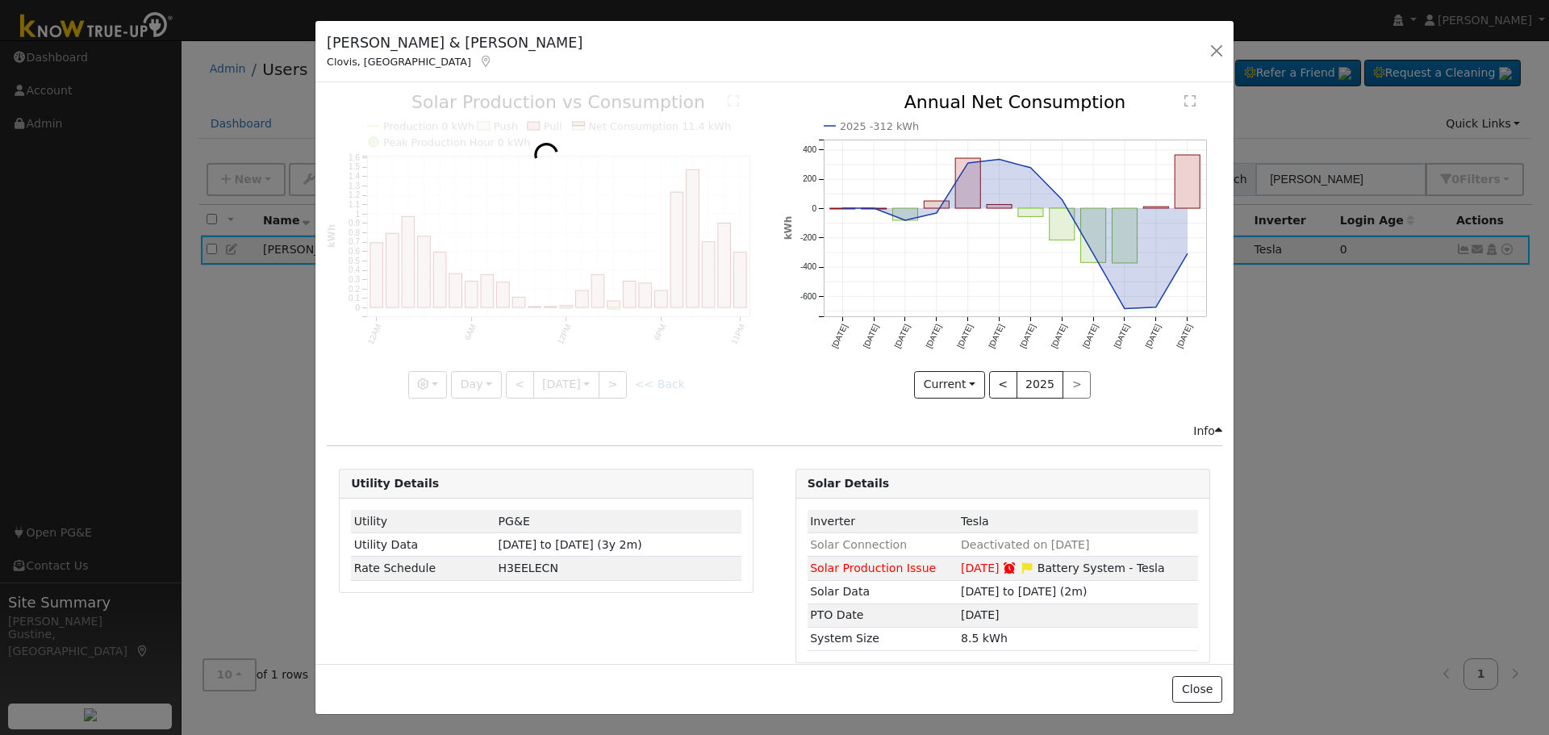
click at [512, 378] on div at bounding box center [546, 246] width 439 height 304
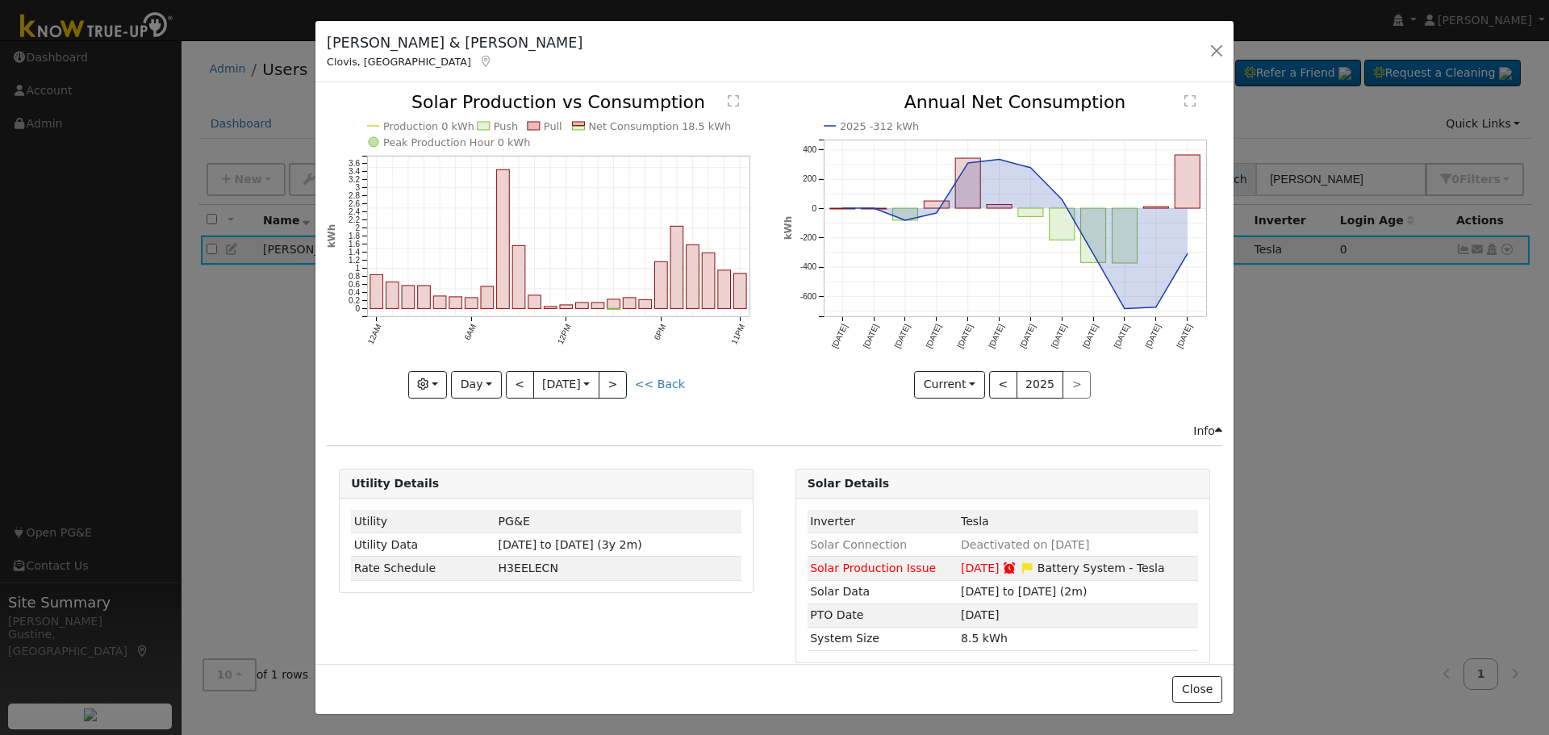
click at [512, 378] on div "Production 0 kWh Push Pull Net Consumption 18.5 kWh Peak Production Hour 0 kWh …" at bounding box center [546, 246] width 439 height 304
click at [512, 378] on button "<" at bounding box center [520, 384] width 28 height 27
click at [0, 0] on div at bounding box center [0, 0] width 0 height 0
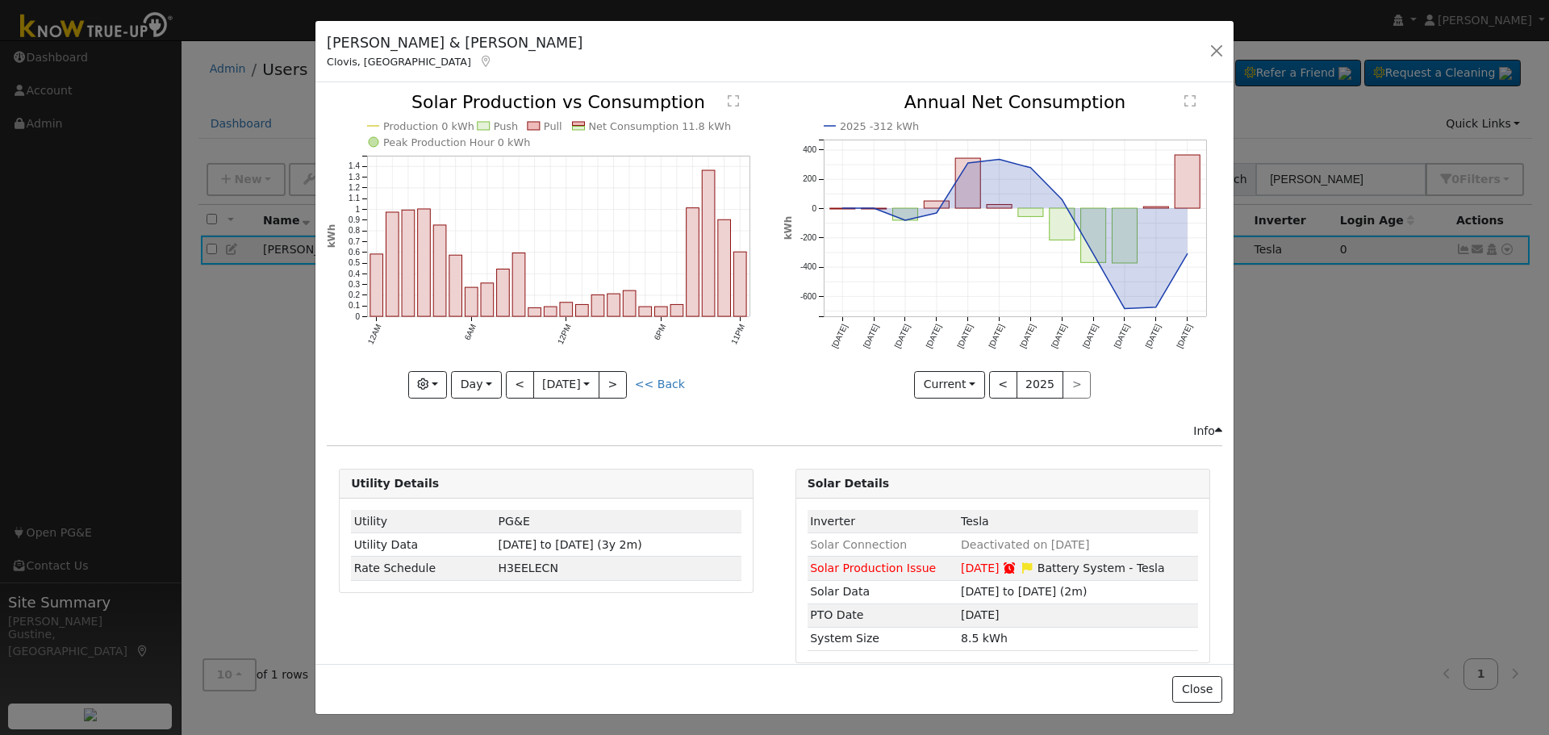
click at [512, 378] on div at bounding box center [546, 246] width 439 height 304
click at [512, 378] on div "Production 0 kWh Push Pull Net Consumption 11.8 kWh Peak Production Hour 0 kWh …" at bounding box center [546, 246] width 439 height 304
click at [512, 378] on button "<" at bounding box center [520, 384] width 28 height 27
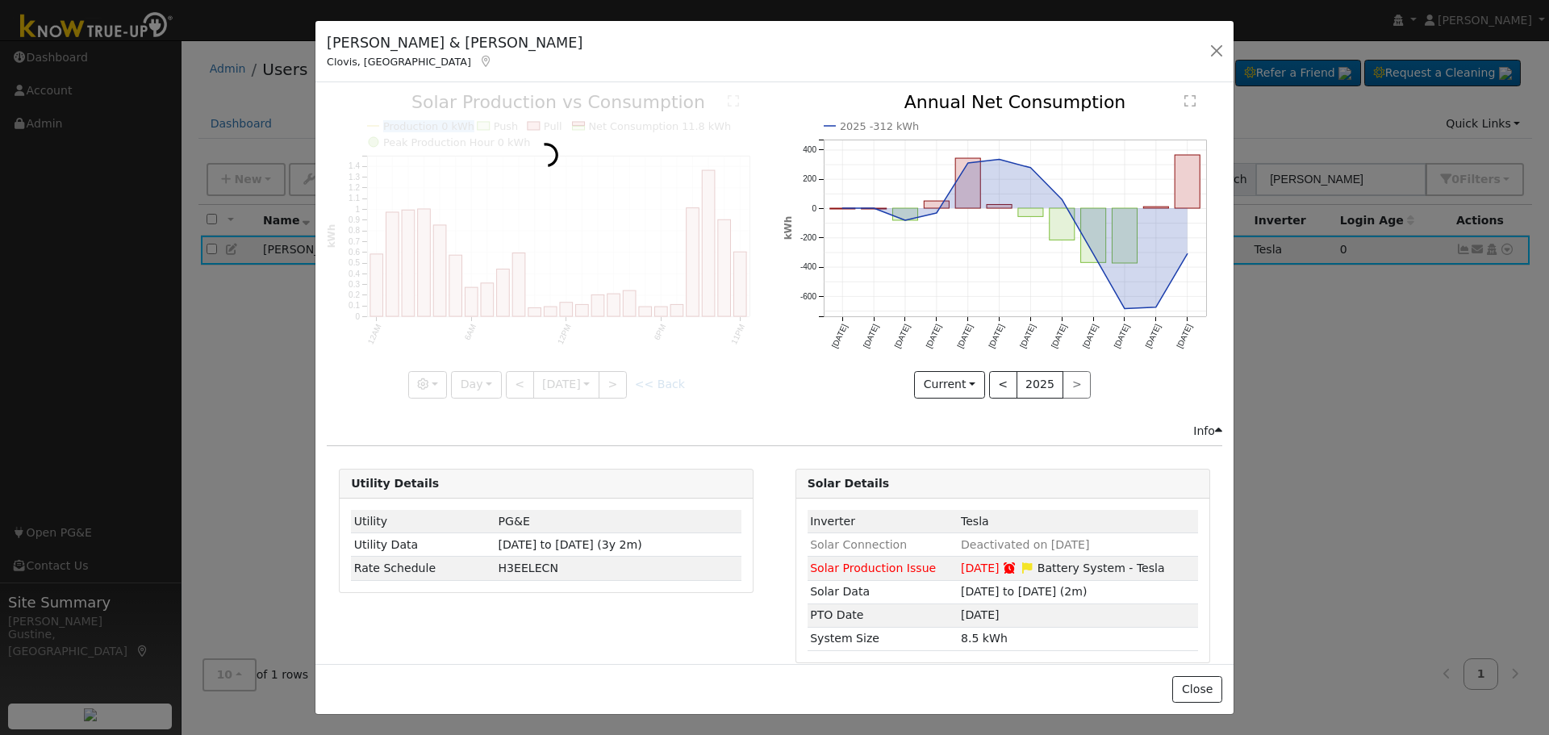
click at [512, 378] on div at bounding box center [546, 246] width 439 height 304
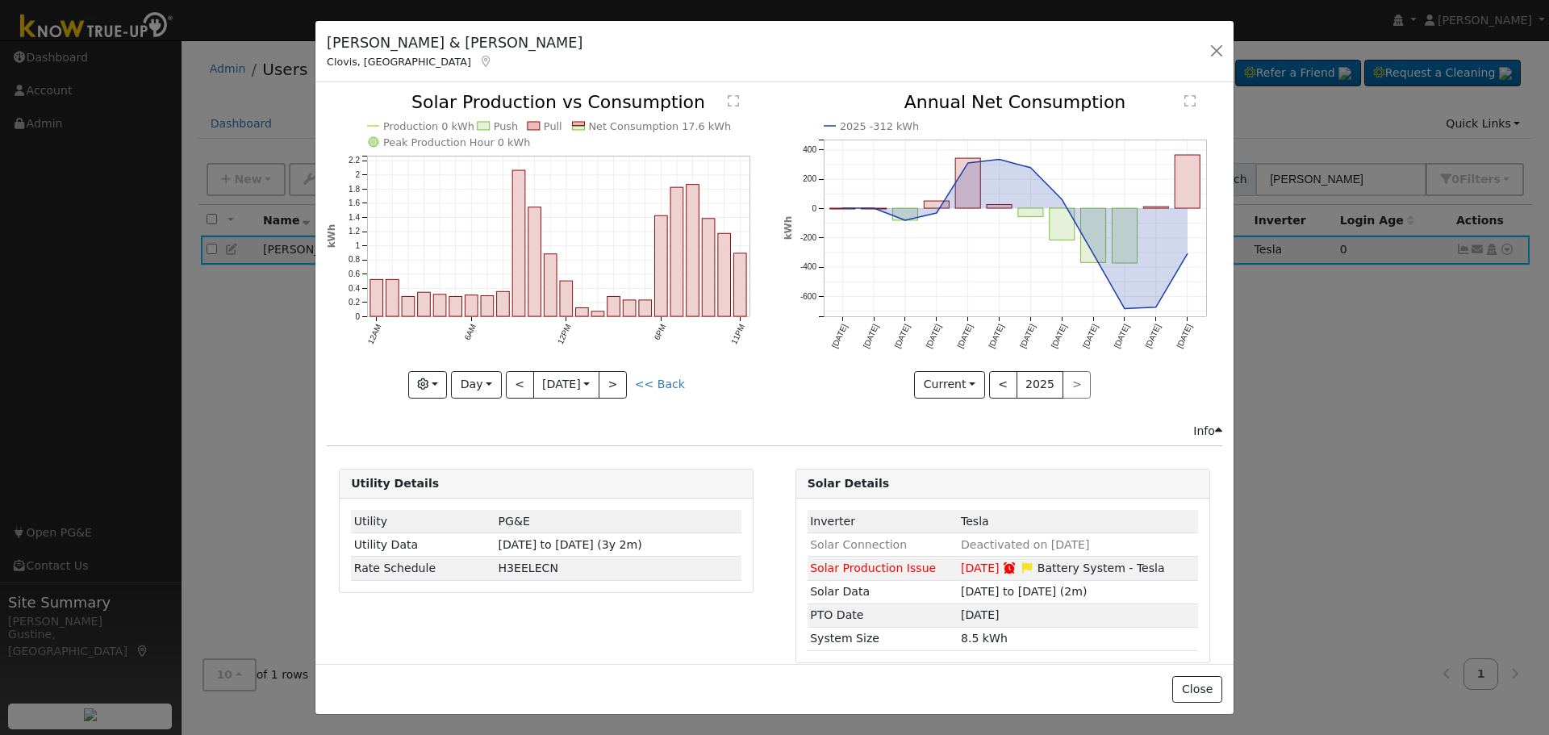
drag, startPoint x: 512, startPoint y: 378, endPoint x: 512, endPoint y: 419, distance: 41.2
click at [512, 419] on div "Issue History Date By Flag Comment Type No Issue History Production 0 kWh Push …" at bounding box center [775, 372] width 918 height 581
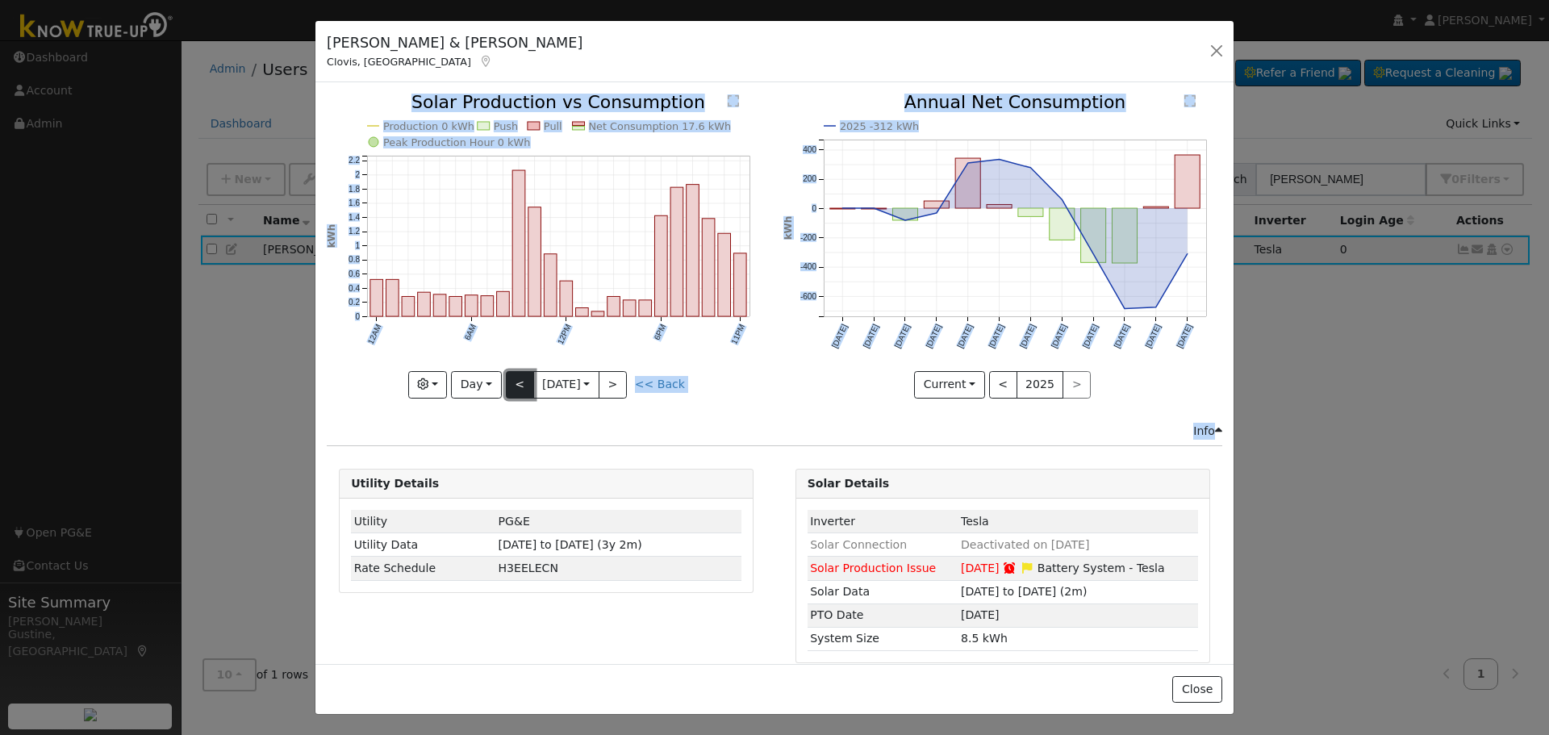
click at [517, 375] on button "<" at bounding box center [520, 384] width 28 height 27
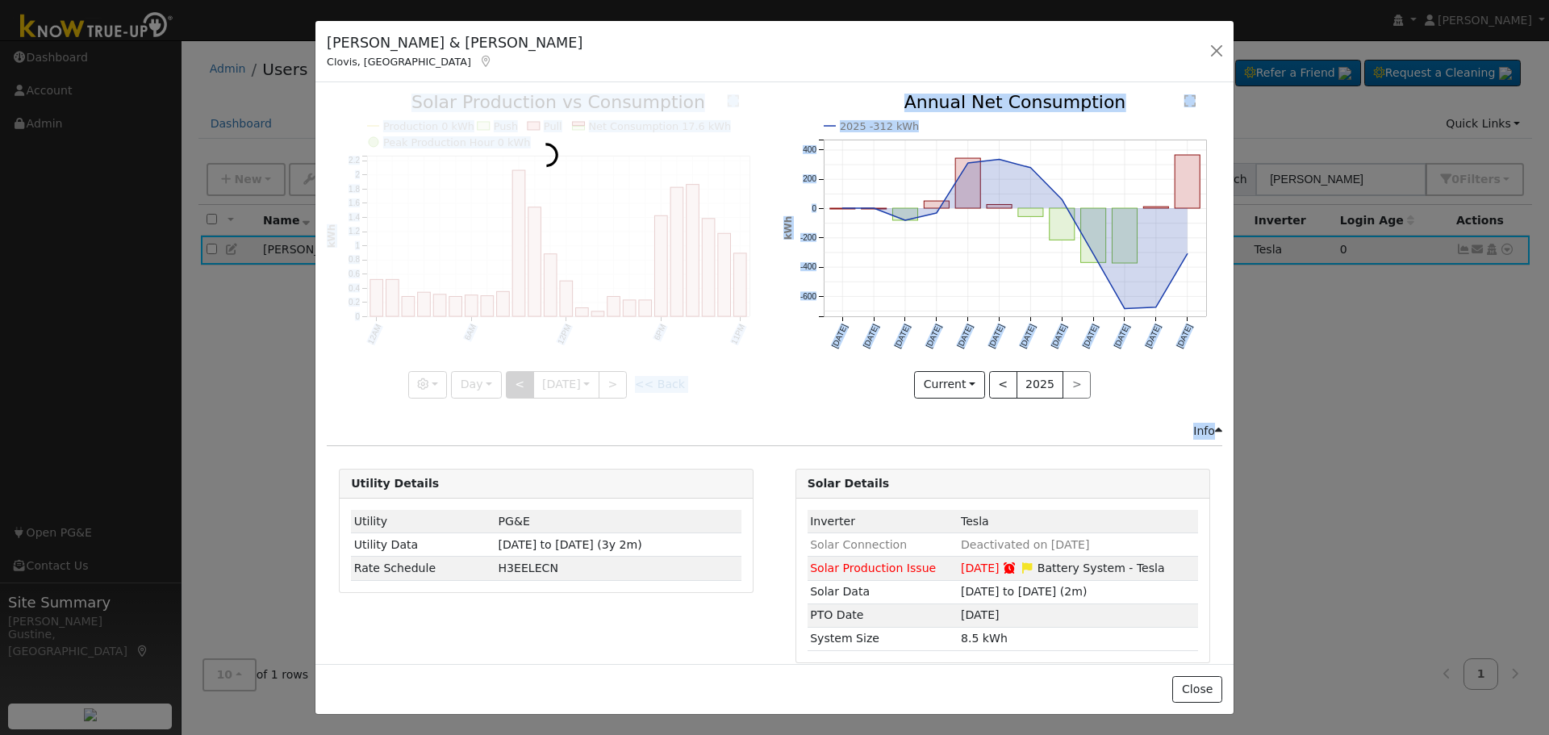
click at [517, 375] on div at bounding box center [546, 246] width 439 height 304
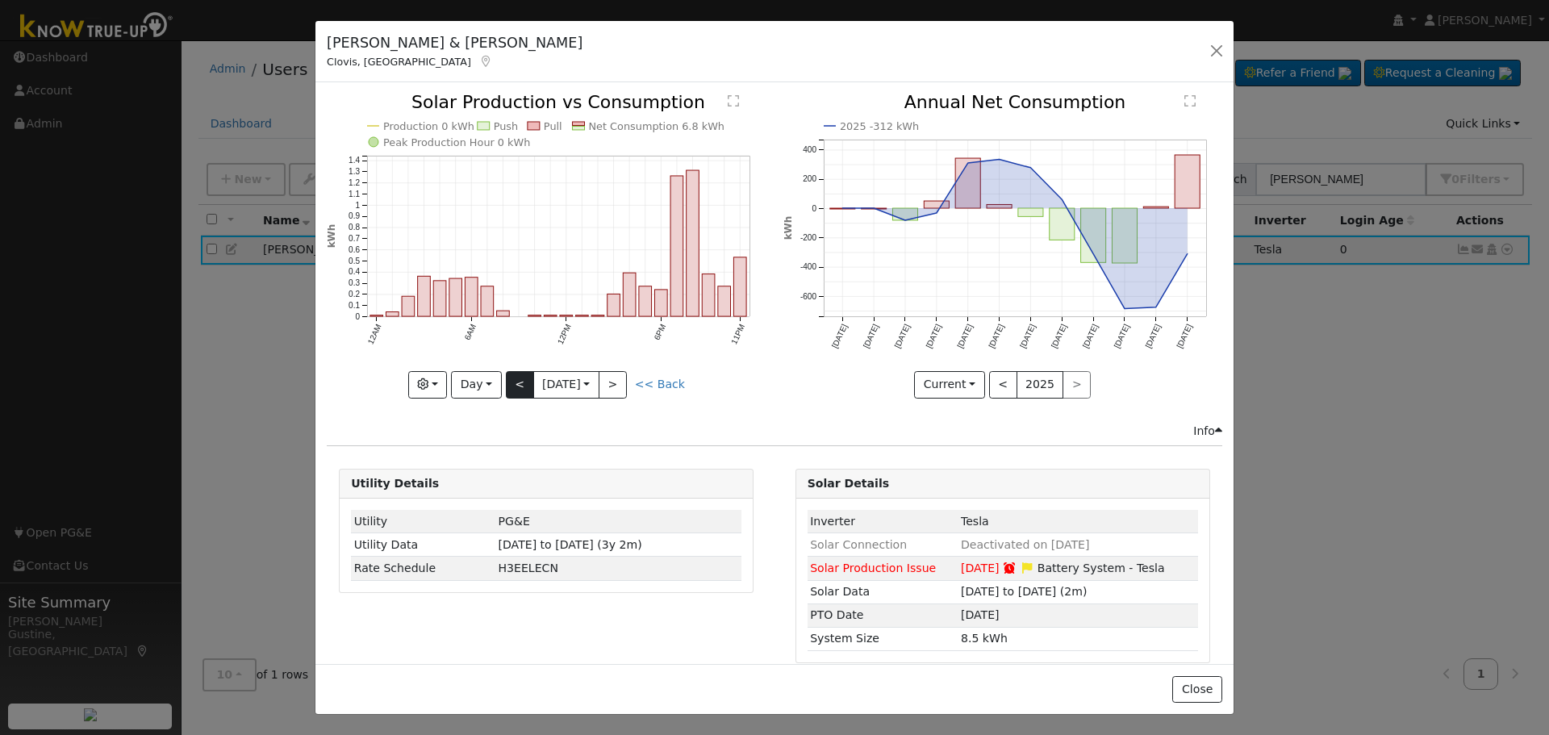
click at [517, 375] on div at bounding box center [546, 246] width 439 height 304
click at [517, 375] on button "<" at bounding box center [520, 384] width 28 height 27
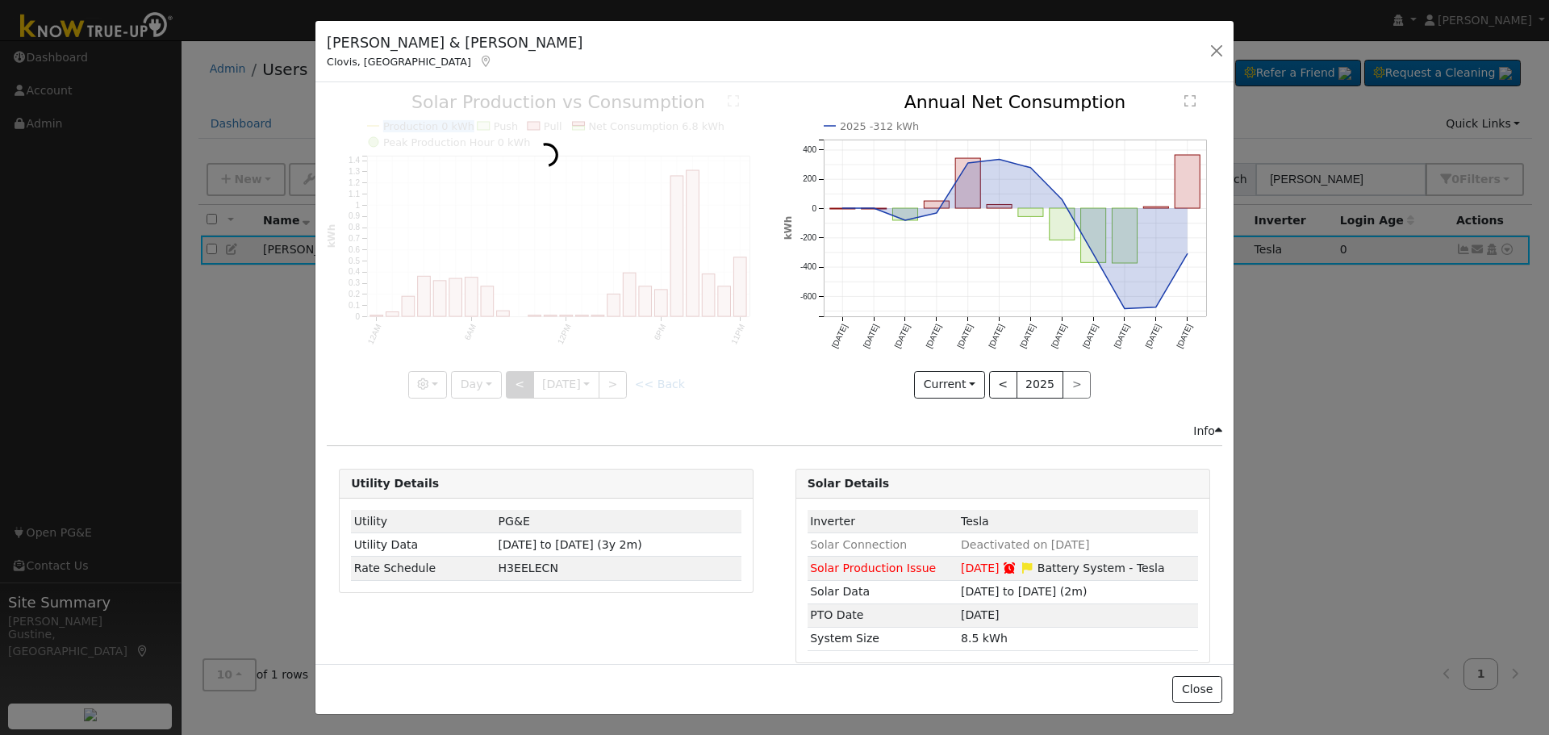
click at [517, 375] on div at bounding box center [546, 246] width 439 height 304
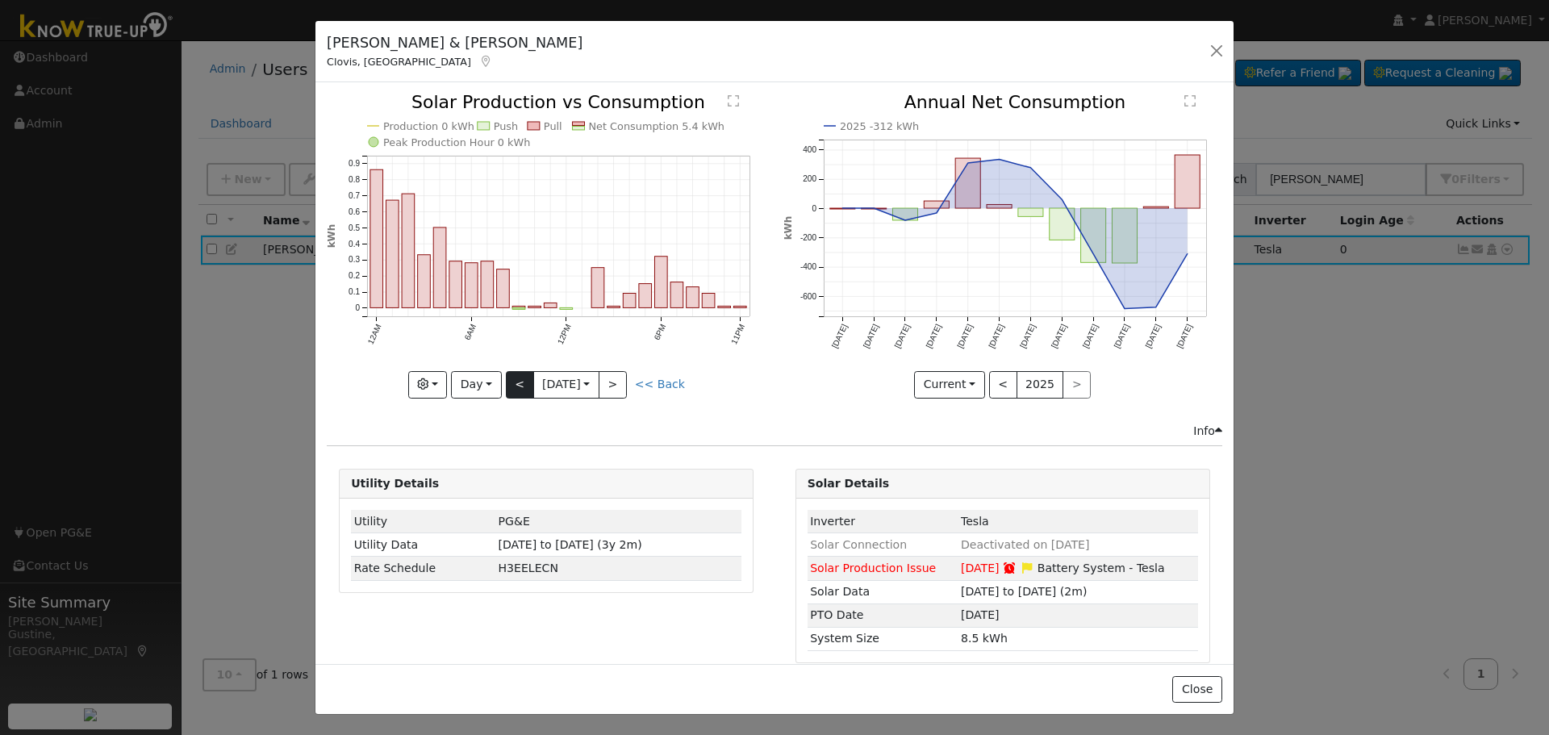
click at [517, 375] on div at bounding box center [546, 246] width 439 height 304
click at [517, 366] on div "Production 0 kWh Push Pull Net Consumption 5.4 kWh Peak Production Hour 0 kWh 1…" at bounding box center [546, 246] width 439 height 304
click at [517, 365] on icon "Production 0 kWh Push Pull Net Consumption 5.4 kWh Peak Production Hour 0 kWh 1…" at bounding box center [546, 245] width 439 height 303
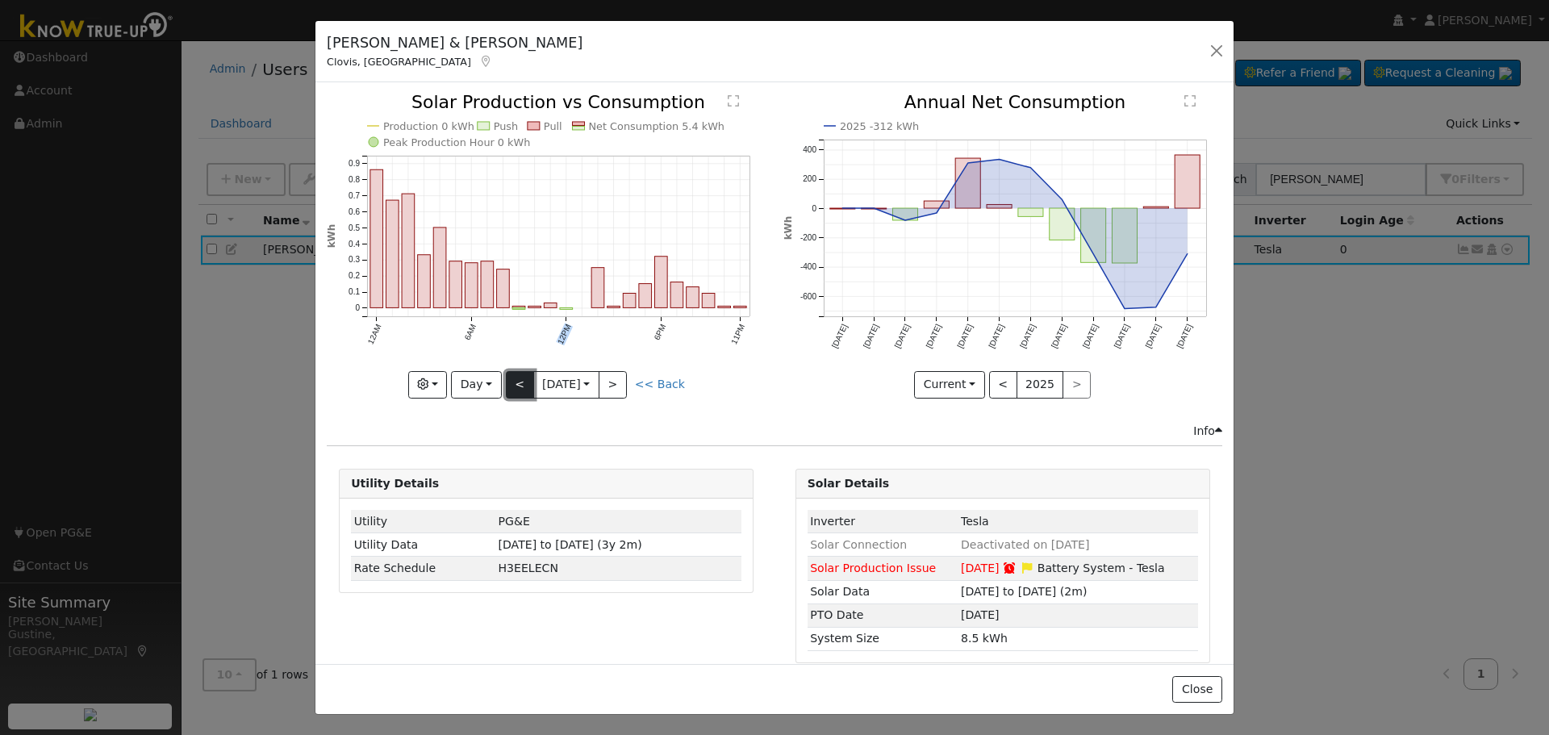
click at [517, 375] on button "<" at bounding box center [520, 384] width 28 height 27
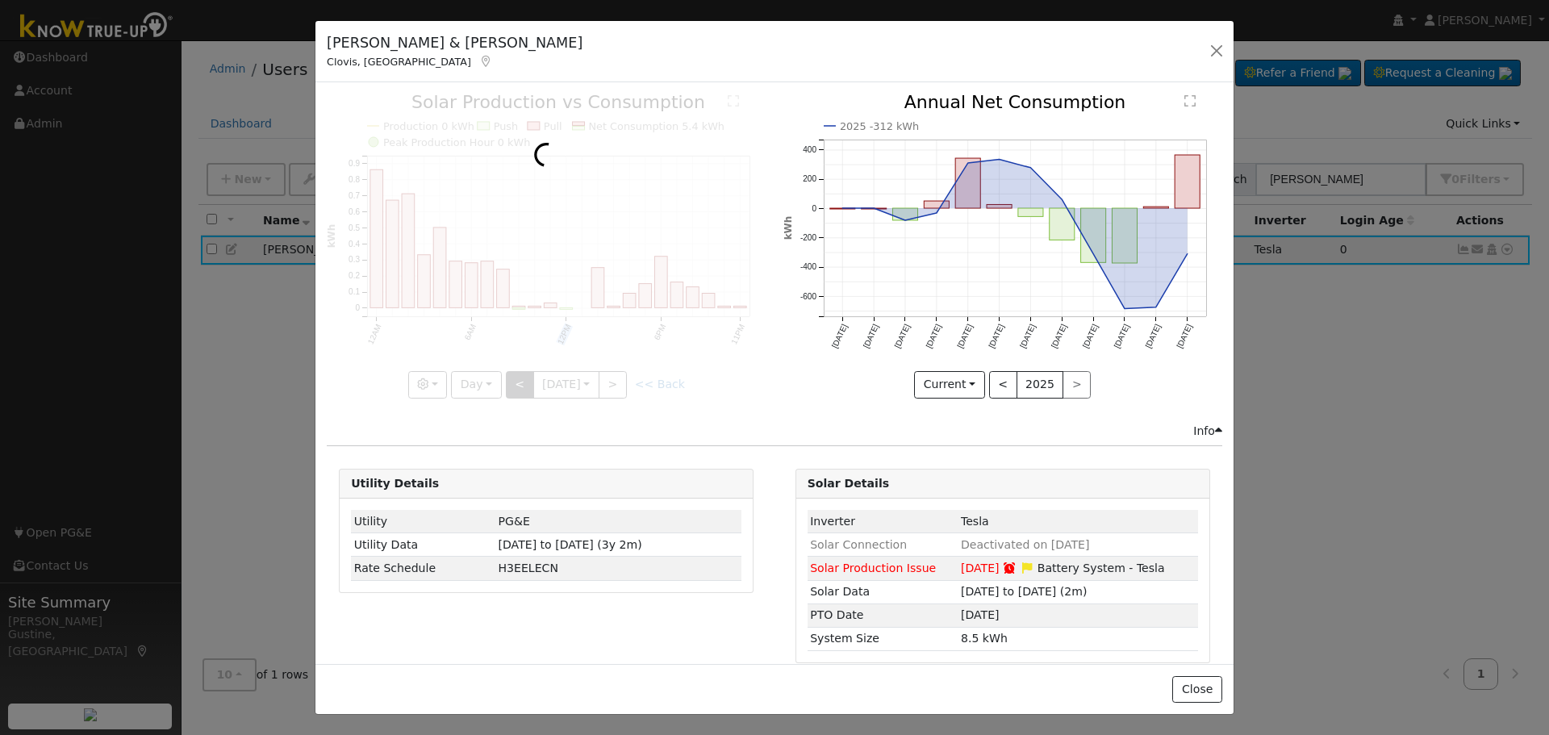
click at [517, 375] on div at bounding box center [546, 246] width 439 height 304
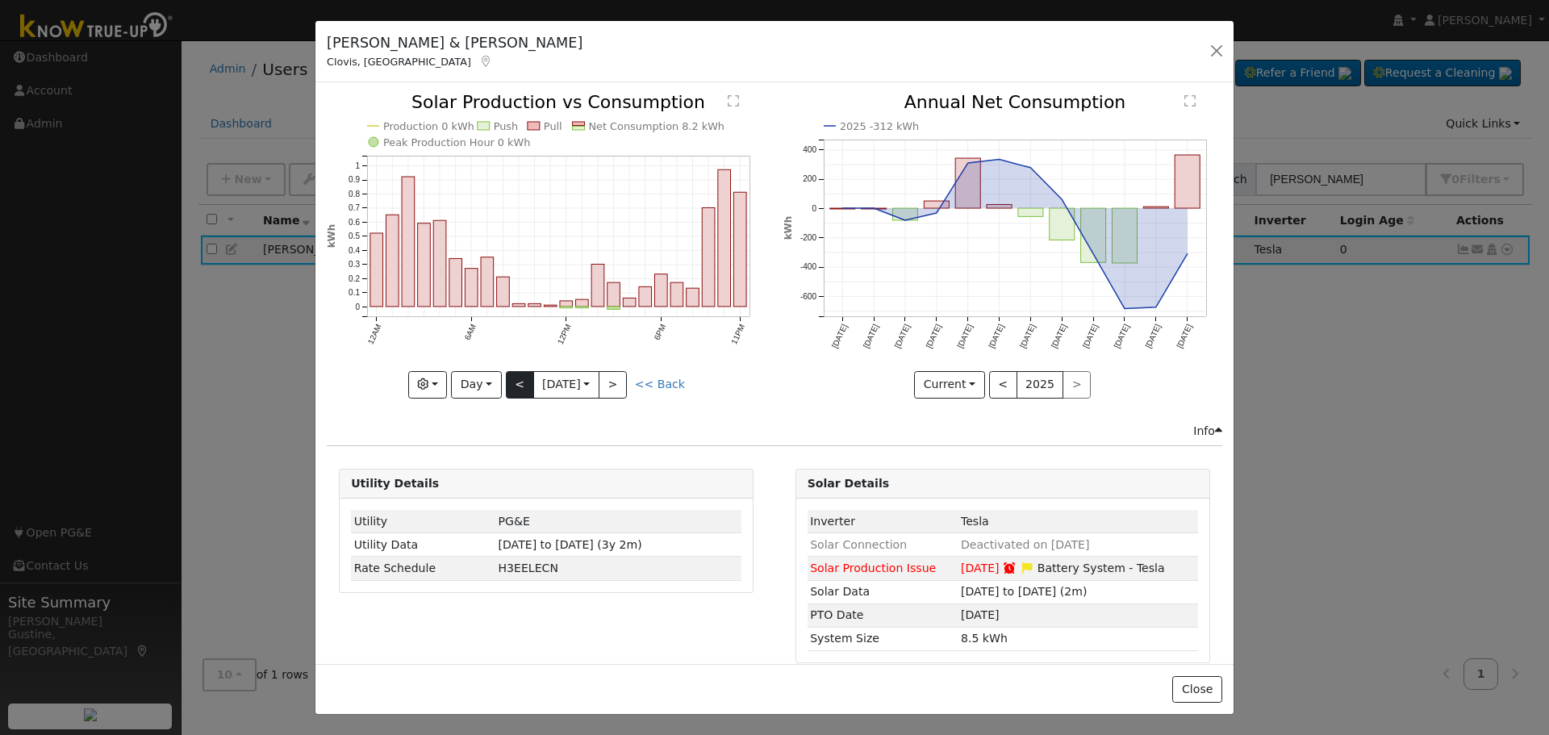
click at [517, 375] on div "Production 0 kWh Push Pull Net Consumption 8.2 kWh Peak Production Hour 0 kWh 1…" at bounding box center [546, 246] width 439 height 304
click at [517, 375] on button "<" at bounding box center [520, 384] width 28 height 27
click at [0, 0] on div at bounding box center [0, 0] width 0 height 0
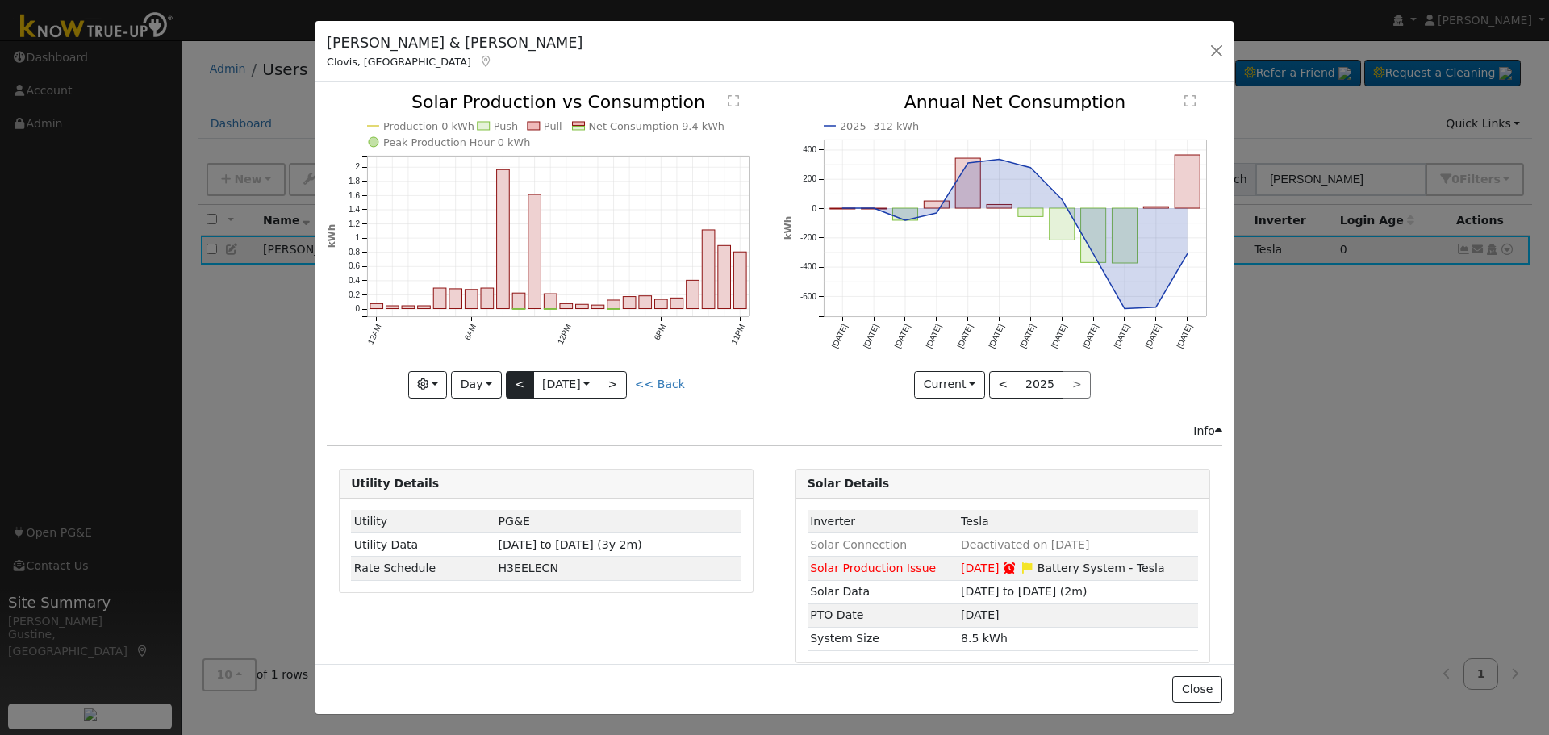
click at [517, 375] on div at bounding box center [546, 246] width 439 height 304
click at [517, 375] on div "Production 0 kWh Push Pull Net Consumption 9.4 kWh Peak Production Hour 0 kWh 1…" at bounding box center [546, 246] width 439 height 304
click at [517, 375] on button "<" at bounding box center [520, 384] width 28 height 27
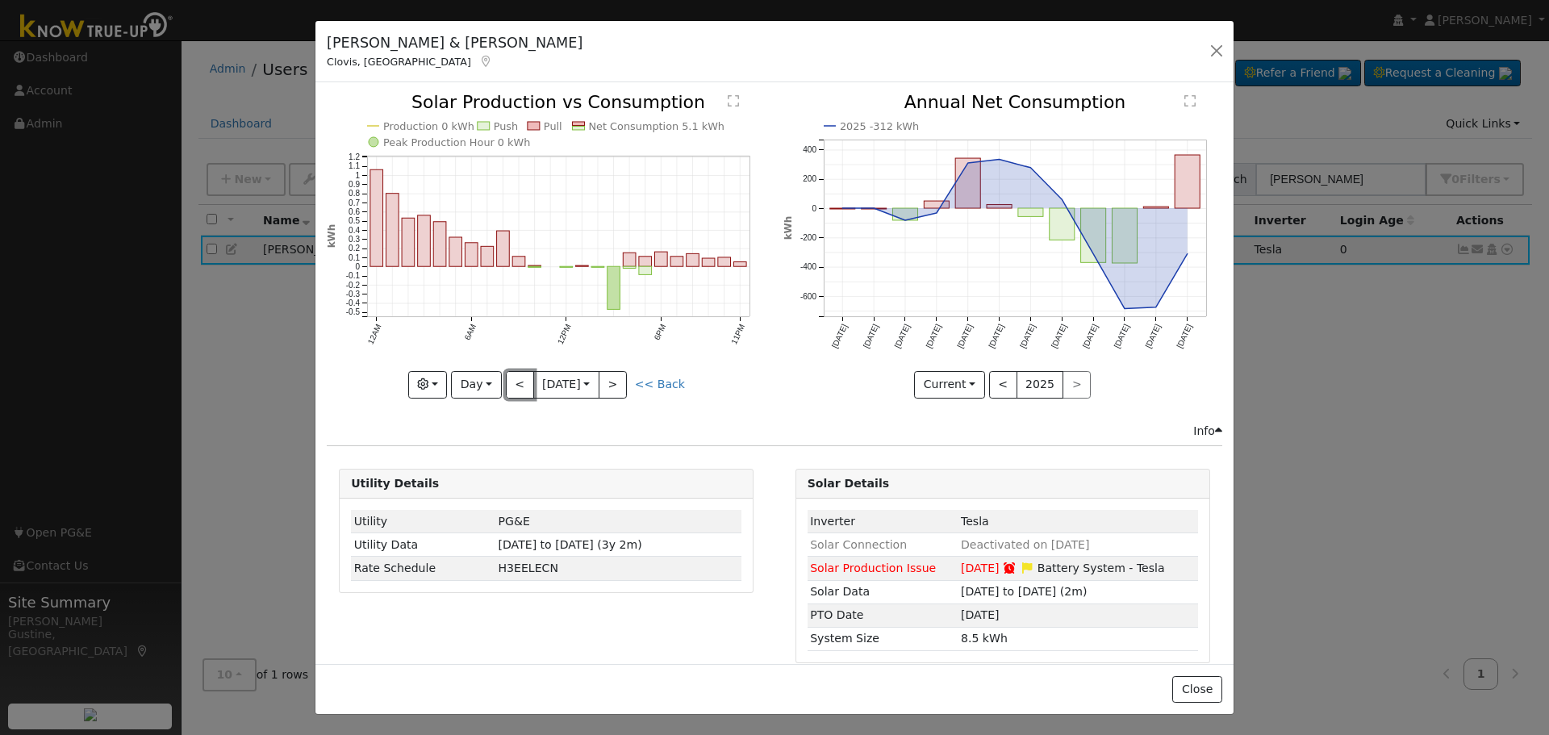
click at [515, 372] on button "<" at bounding box center [520, 384] width 28 height 27
type input "[DATE]"
